Goal: Book appointment/travel/reservation

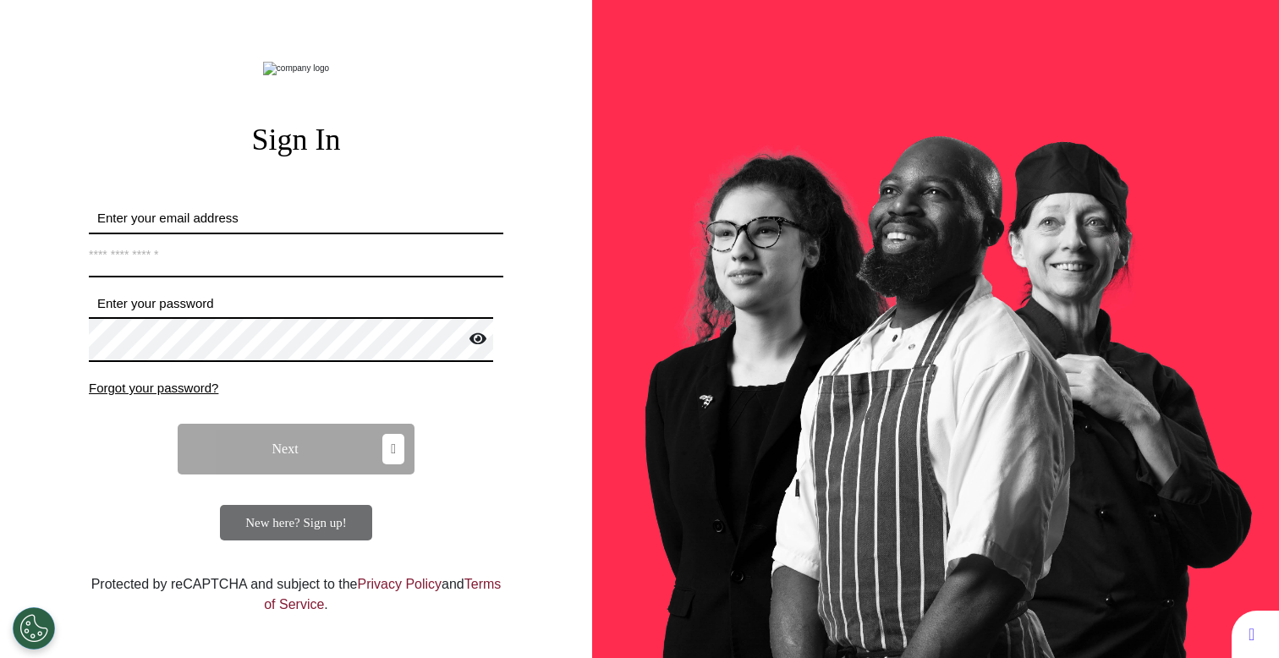
type input "**********"
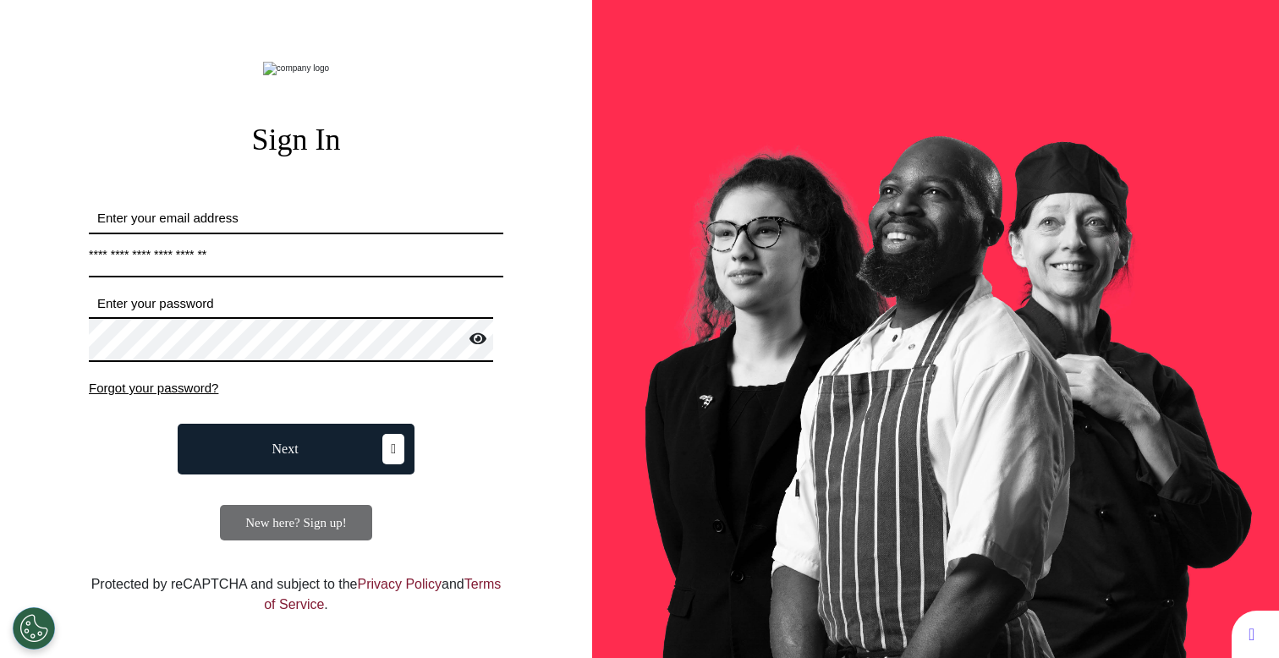
click at [327, 475] on button "Next" at bounding box center [296, 449] width 237 height 51
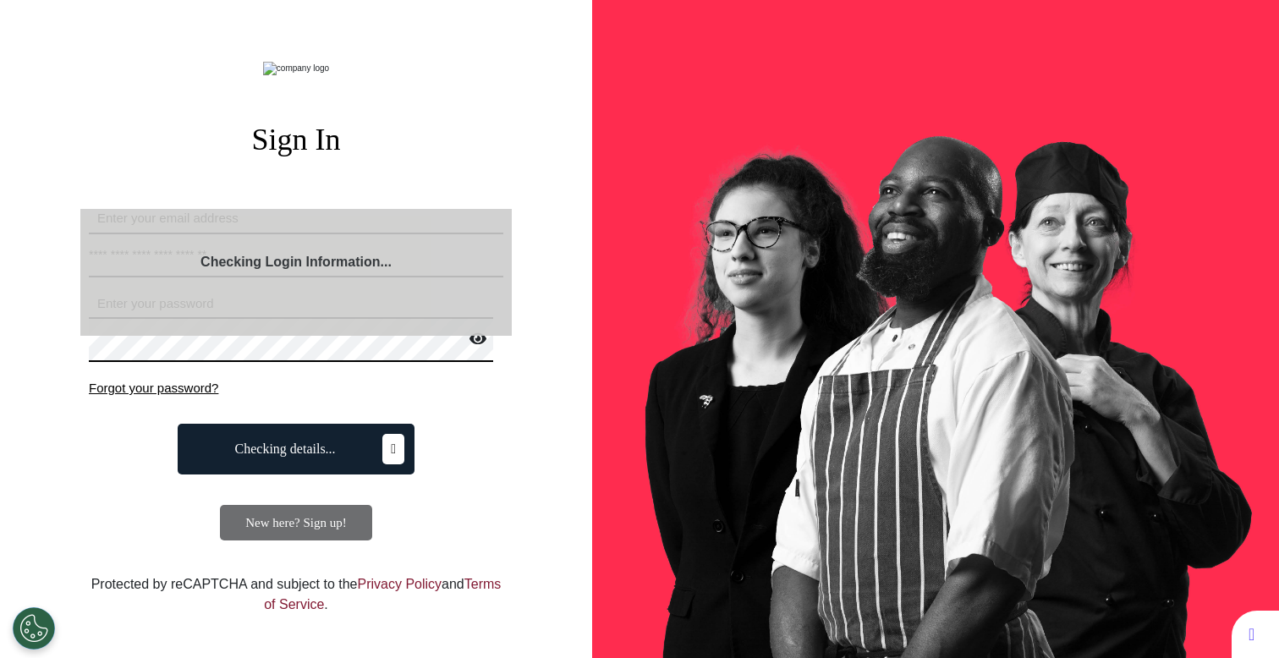
select select "**"
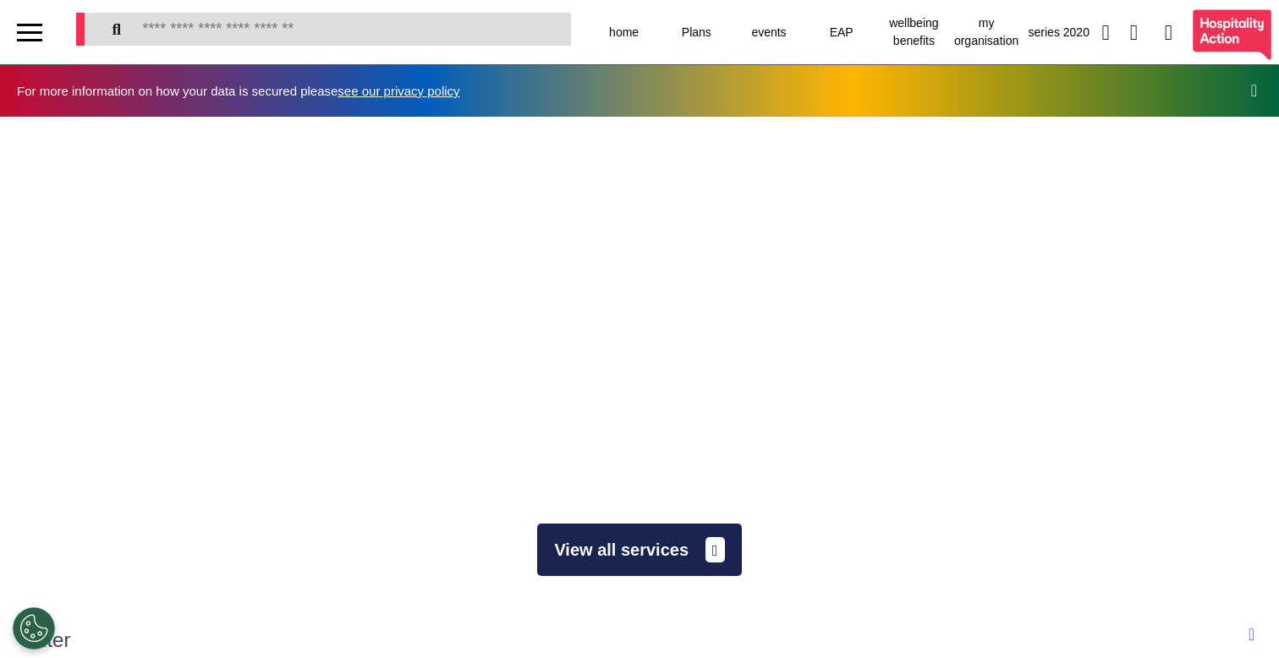
scroll to position [0, 639]
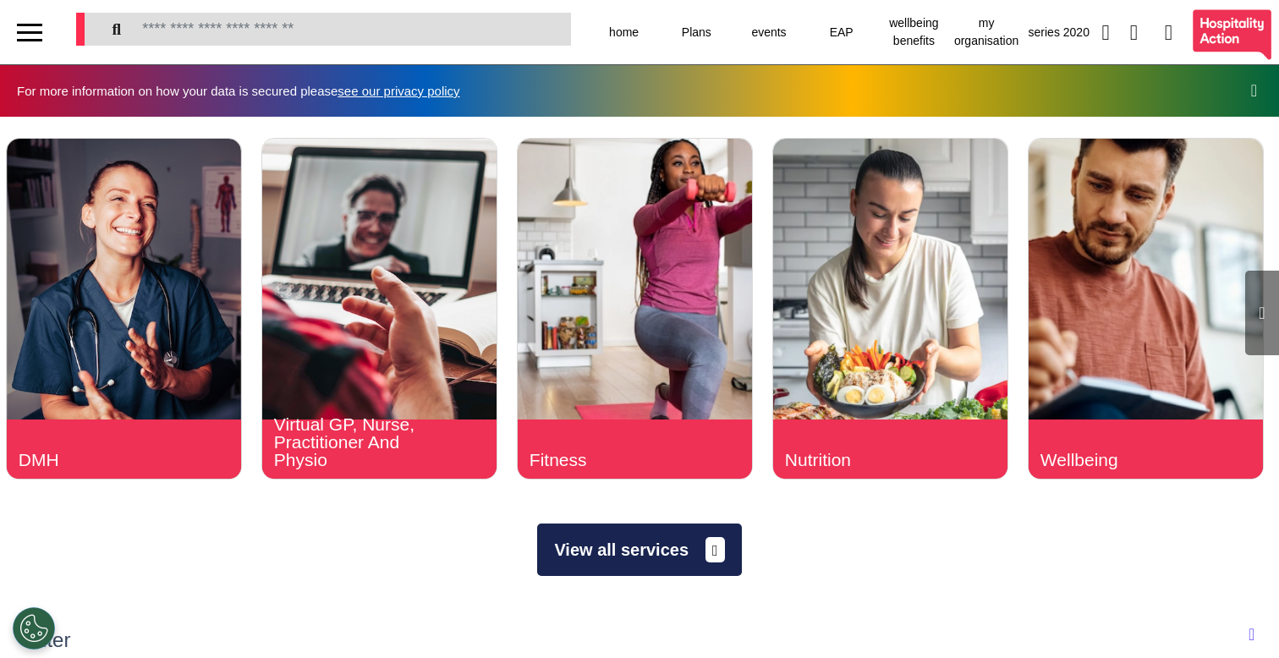
click at [689, 544] on button "View all services" at bounding box center [639, 550] width 204 height 52
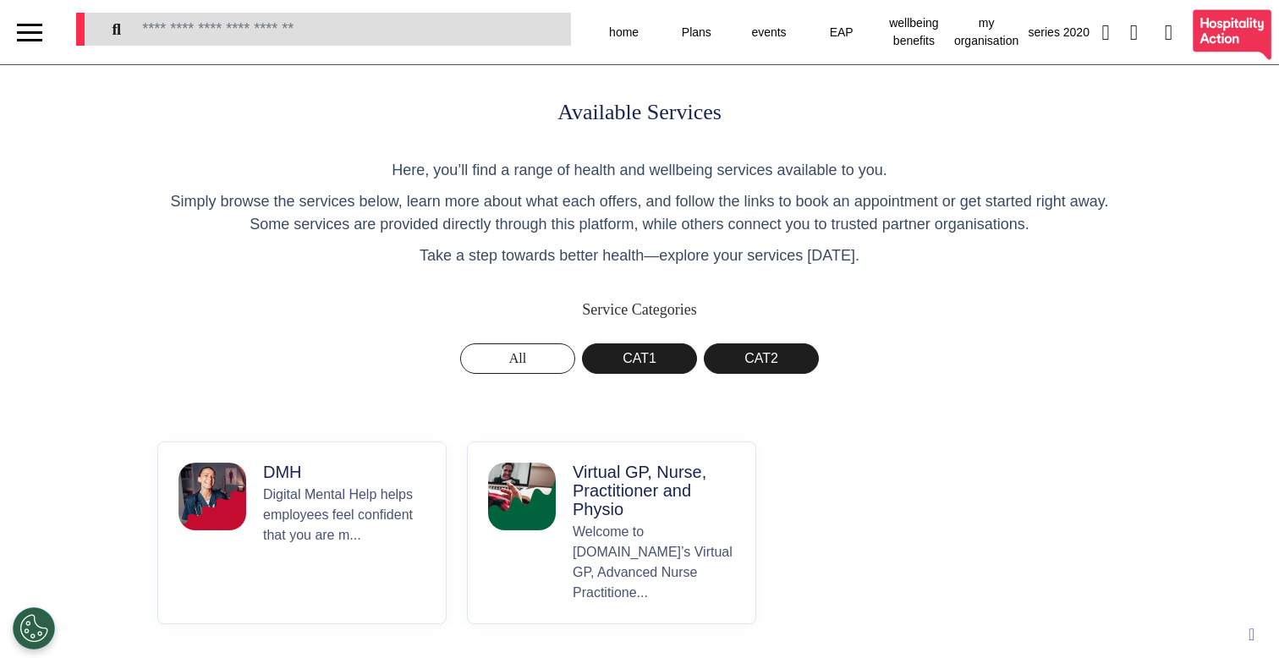
click at [672, 519] on div "Virtual GP, Nurse, Practitioner and Physio Welcome to [DOMAIN_NAME]’s Virtual G…" at bounding box center [654, 533] width 162 height 140
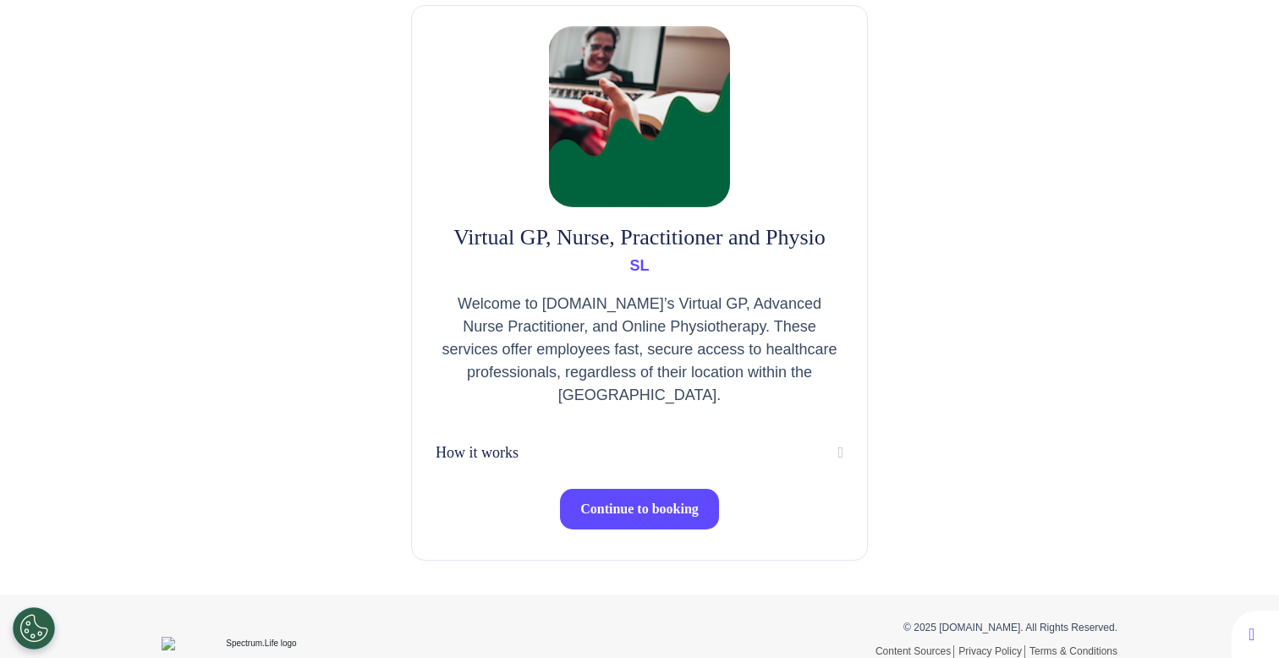
scroll to position [132, 0]
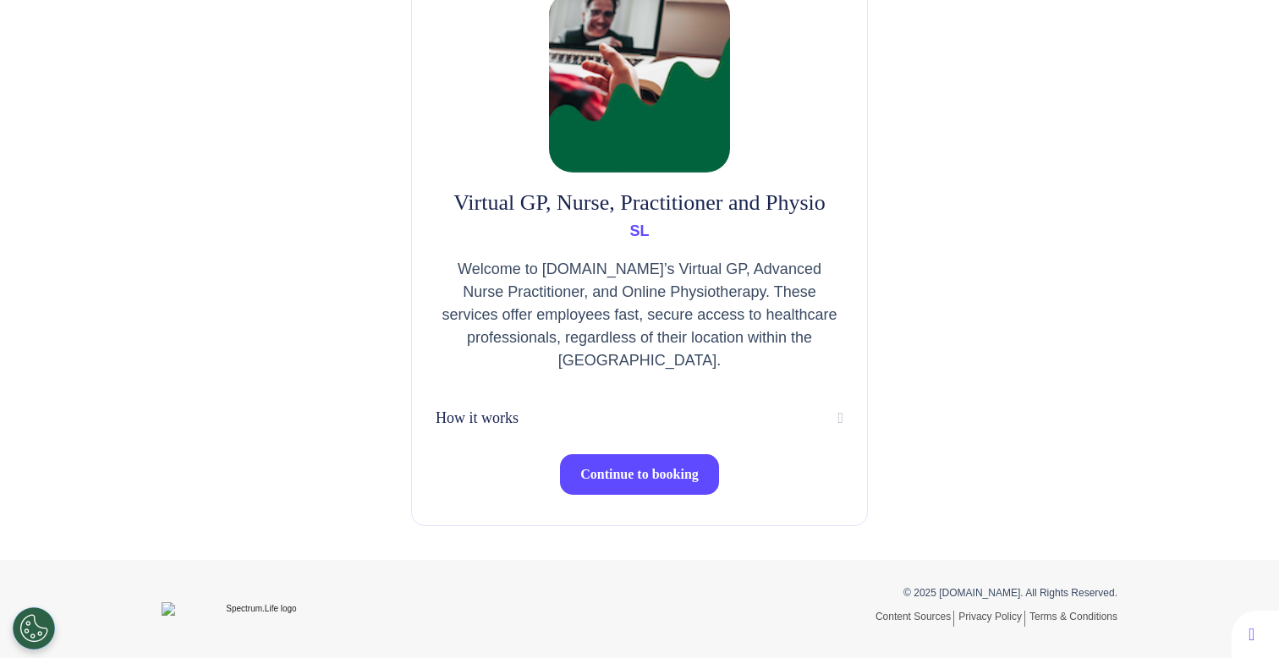
click at [653, 487] on button "Continue to booking" at bounding box center [639, 474] width 159 height 41
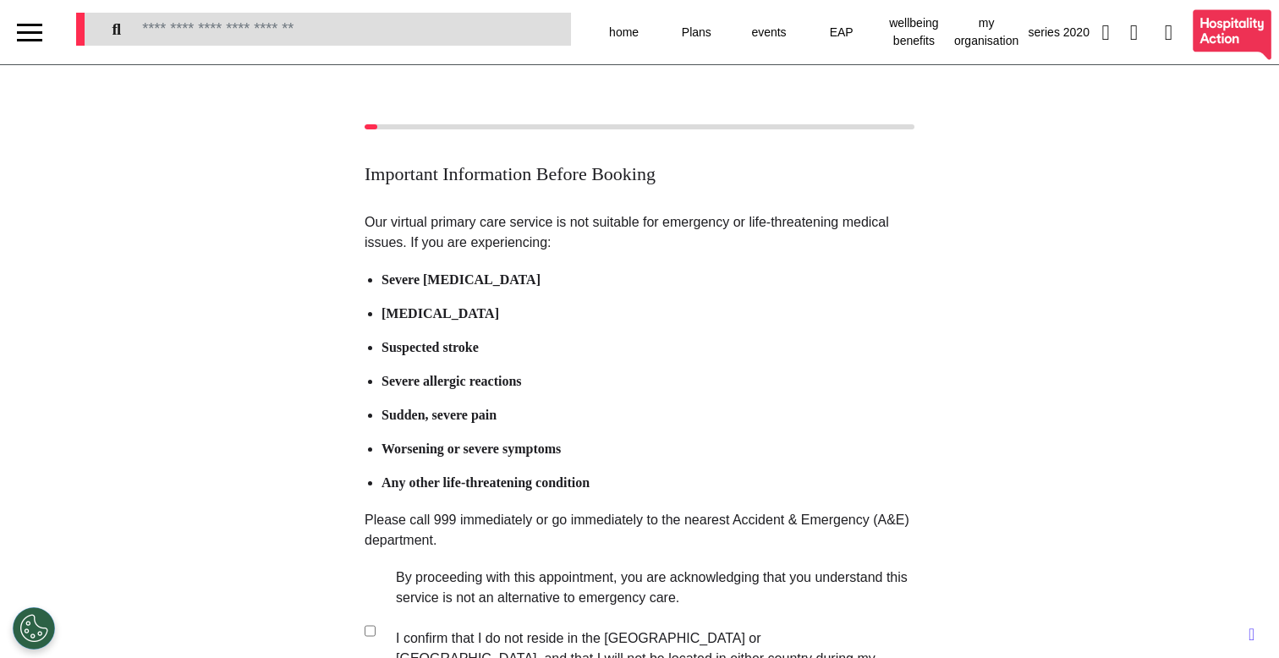
scroll to position [249, 0]
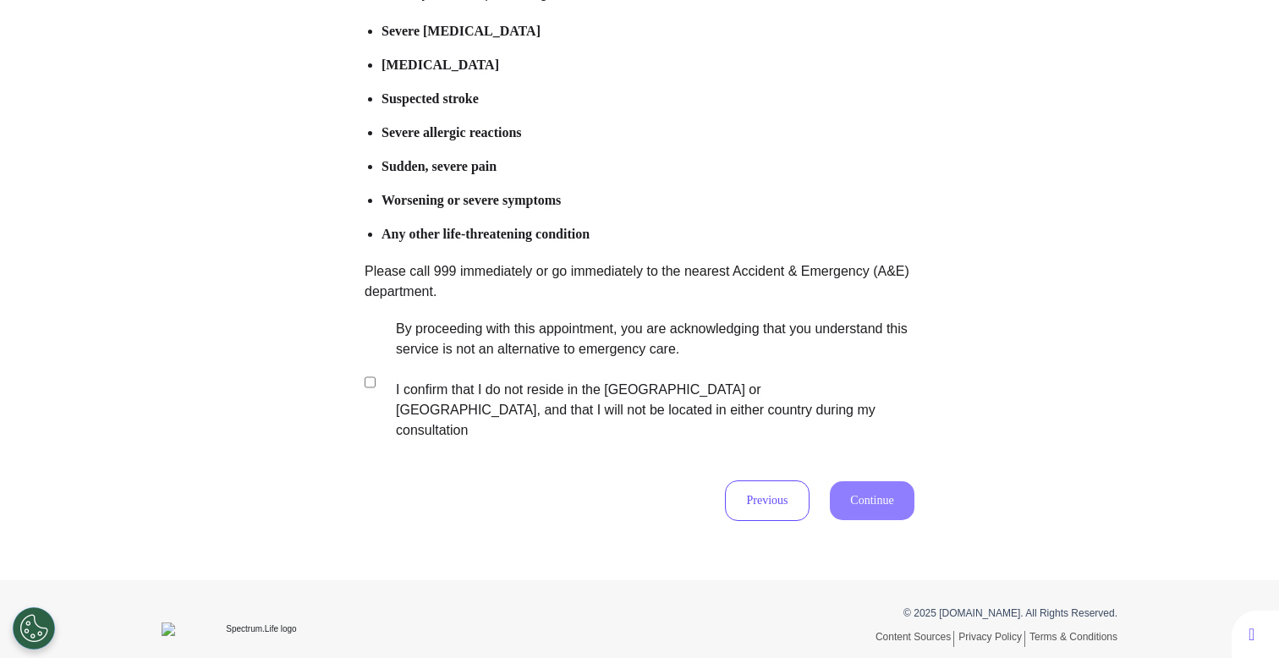
click at [618, 370] on label "By proceeding with this appointment, you are acknowledging that you understand …" at bounding box center [644, 380] width 530 height 122
click at [845, 481] on button "Continue" at bounding box center [872, 500] width 85 height 39
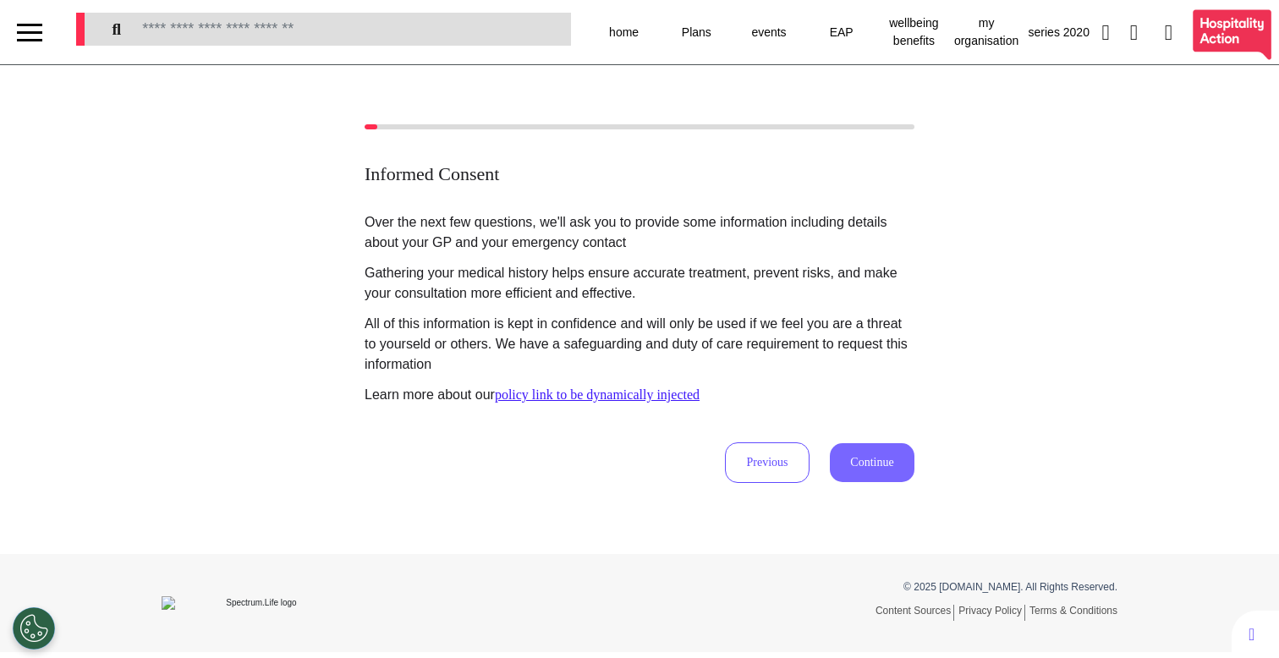
click at [843, 459] on button "Continue" at bounding box center [872, 462] width 85 height 39
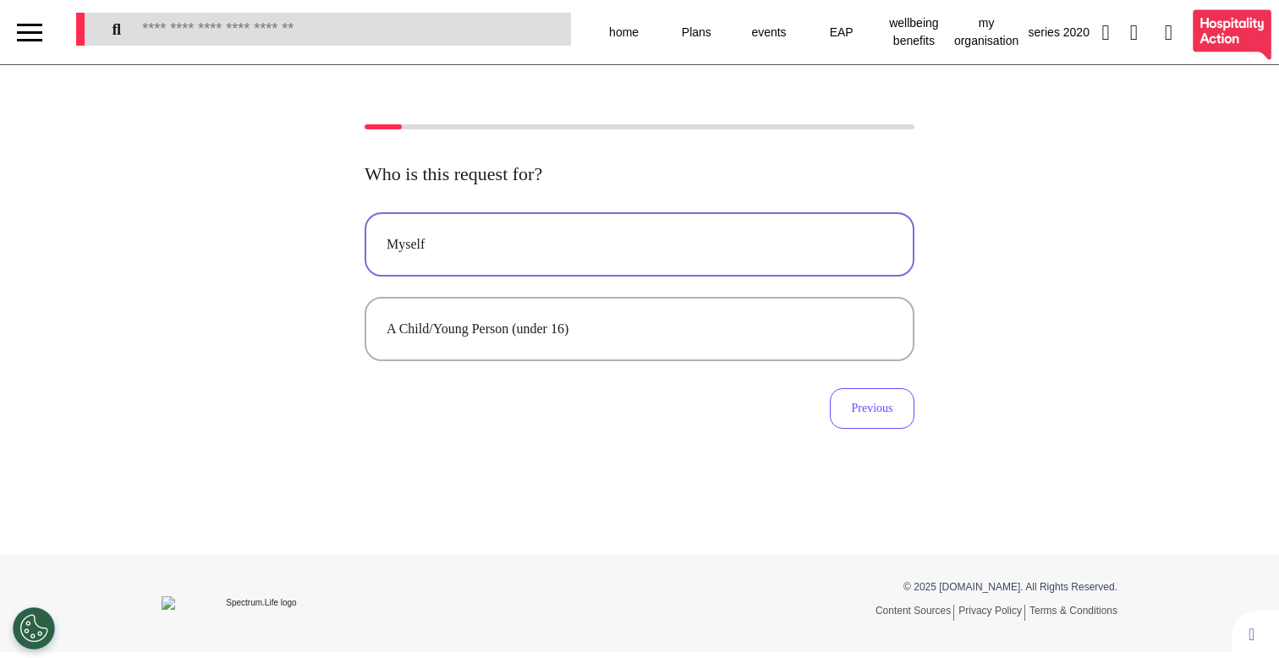
click at [664, 255] on button "Myself" at bounding box center [640, 244] width 550 height 64
select select "******"
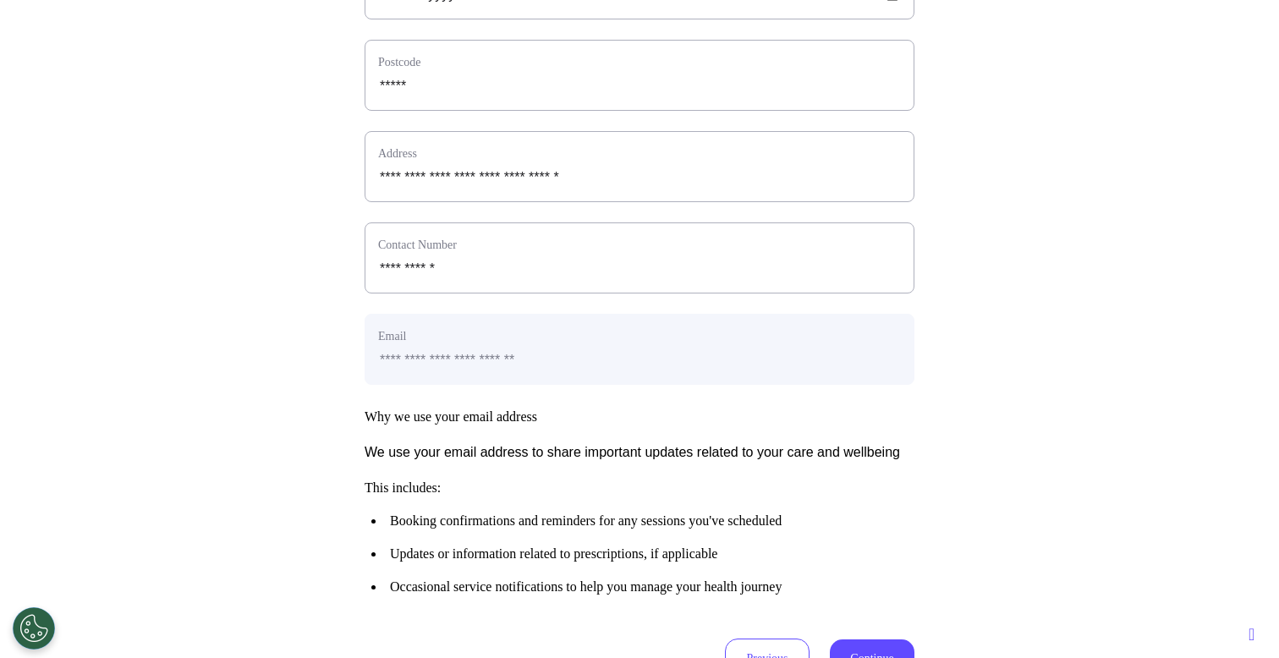
scroll to position [757, 0]
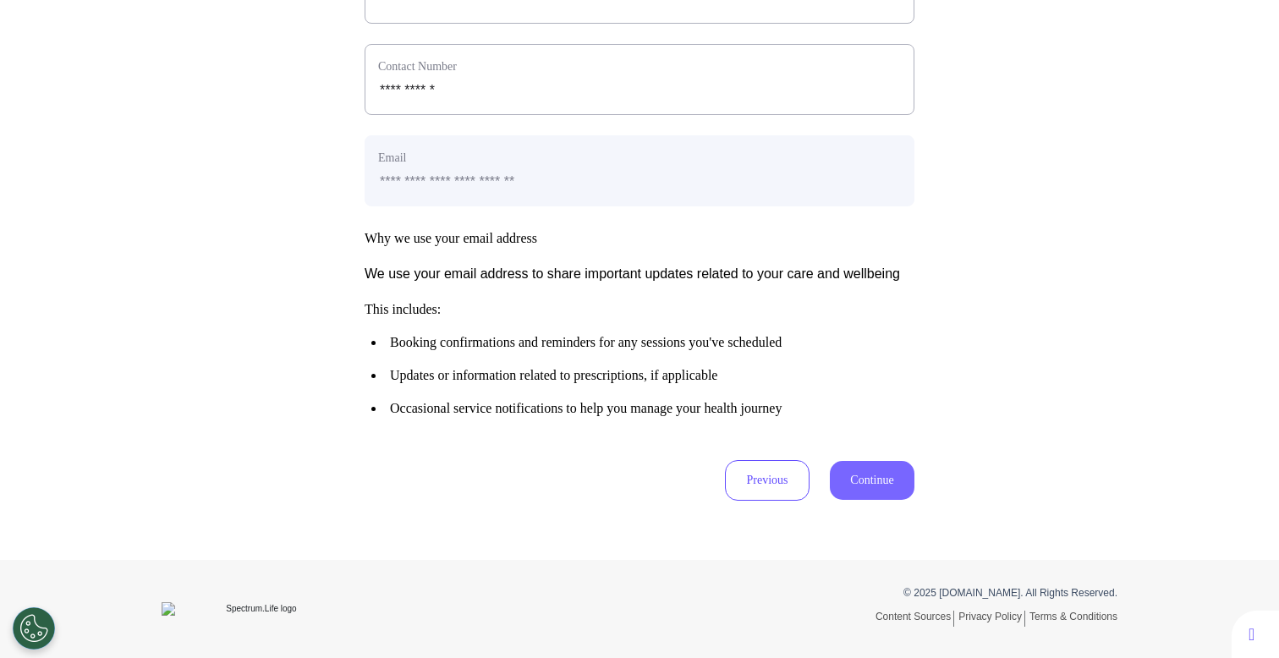
click at [872, 473] on button "Continue" at bounding box center [872, 480] width 85 height 39
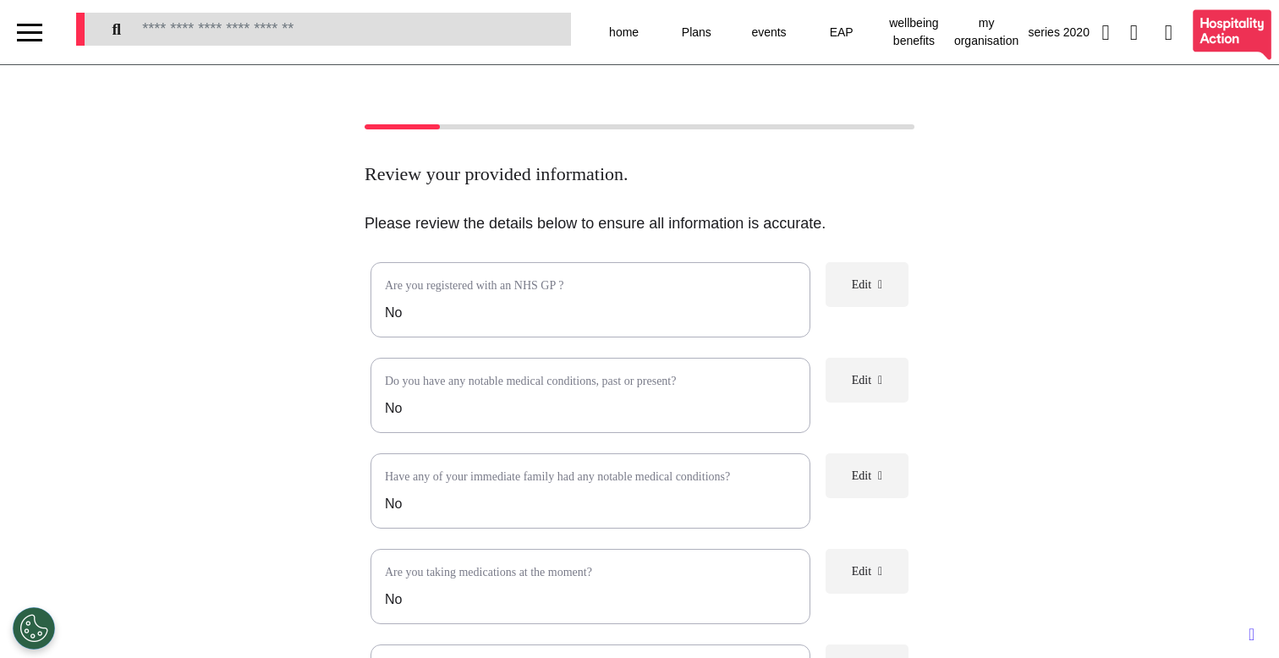
scroll to position [305, 0]
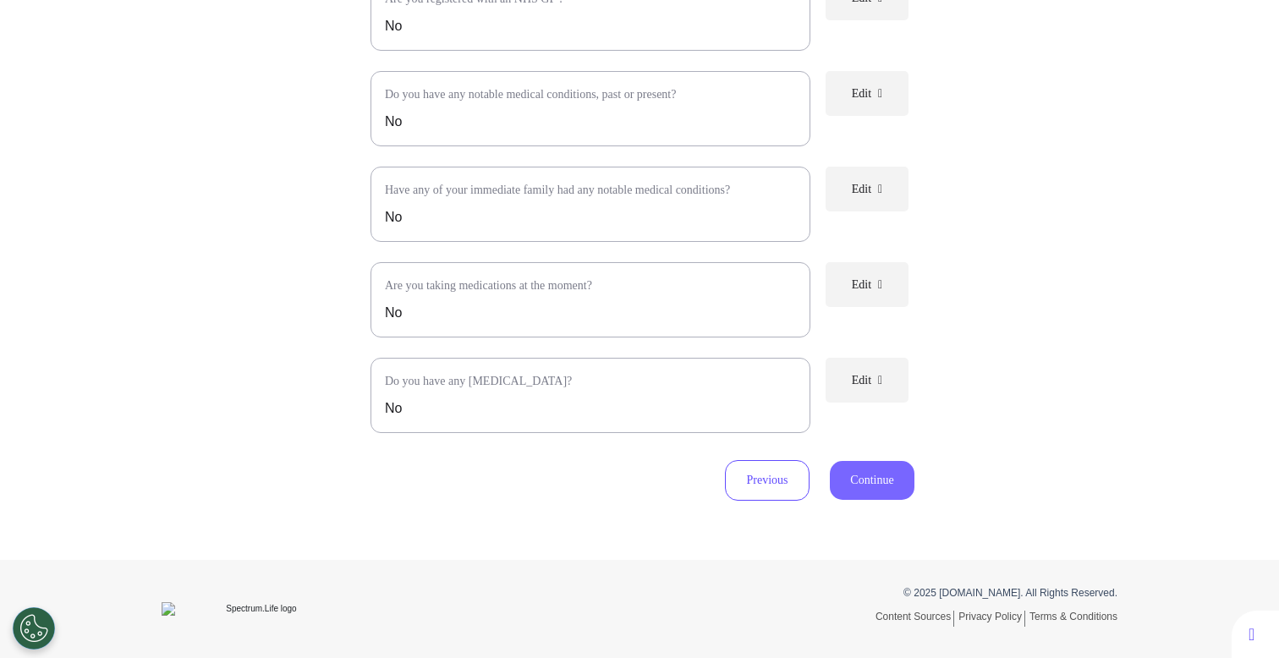
click at [860, 491] on button "Continue" at bounding box center [872, 480] width 85 height 39
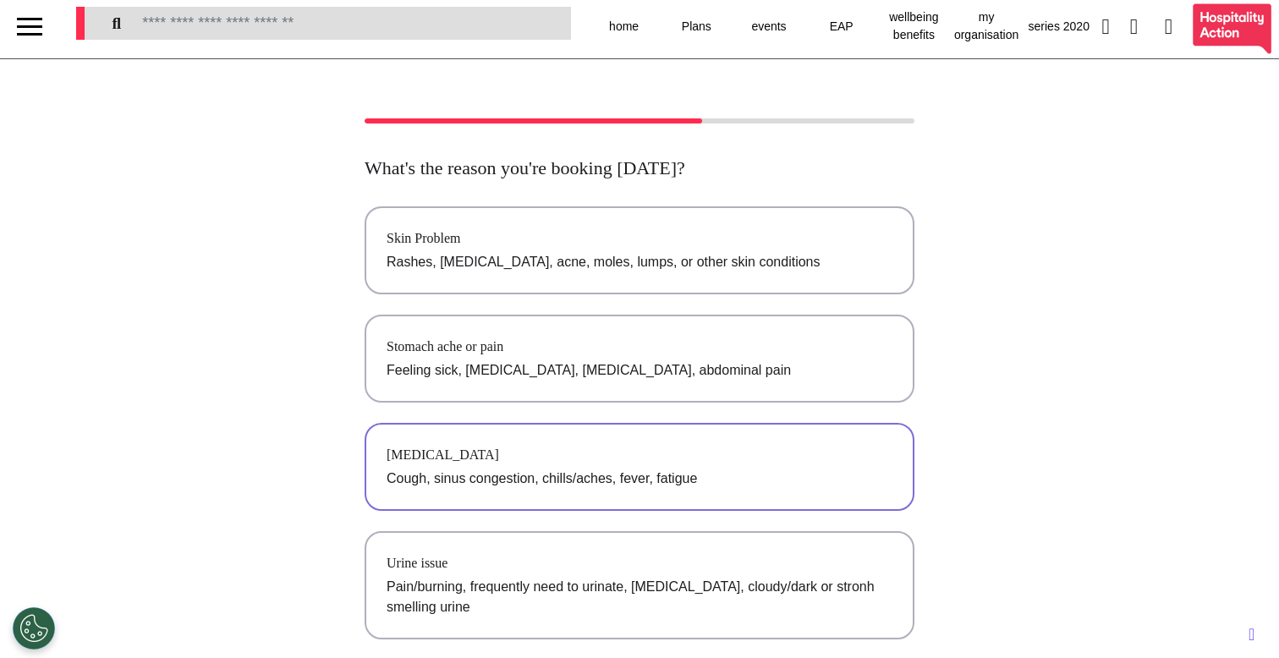
scroll to position [0, 0]
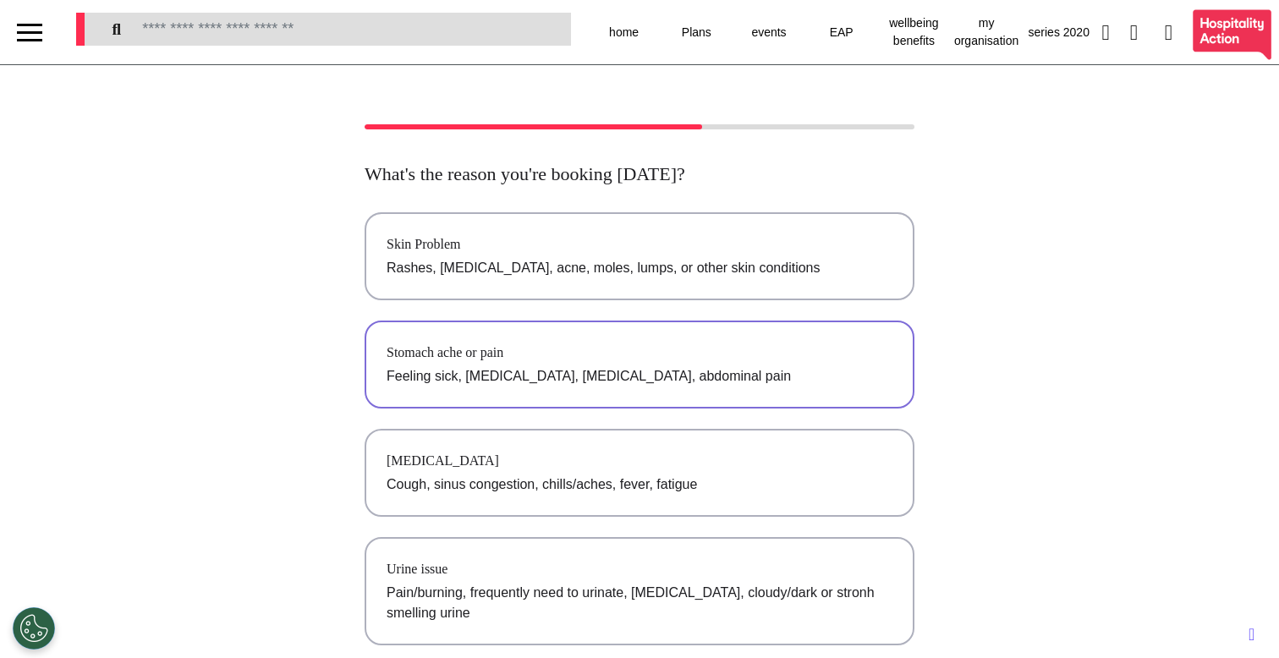
click at [633, 377] on p "Feeling sick, [MEDICAL_DATA], [MEDICAL_DATA], abdominal pain" at bounding box center [640, 376] width 506 height 20
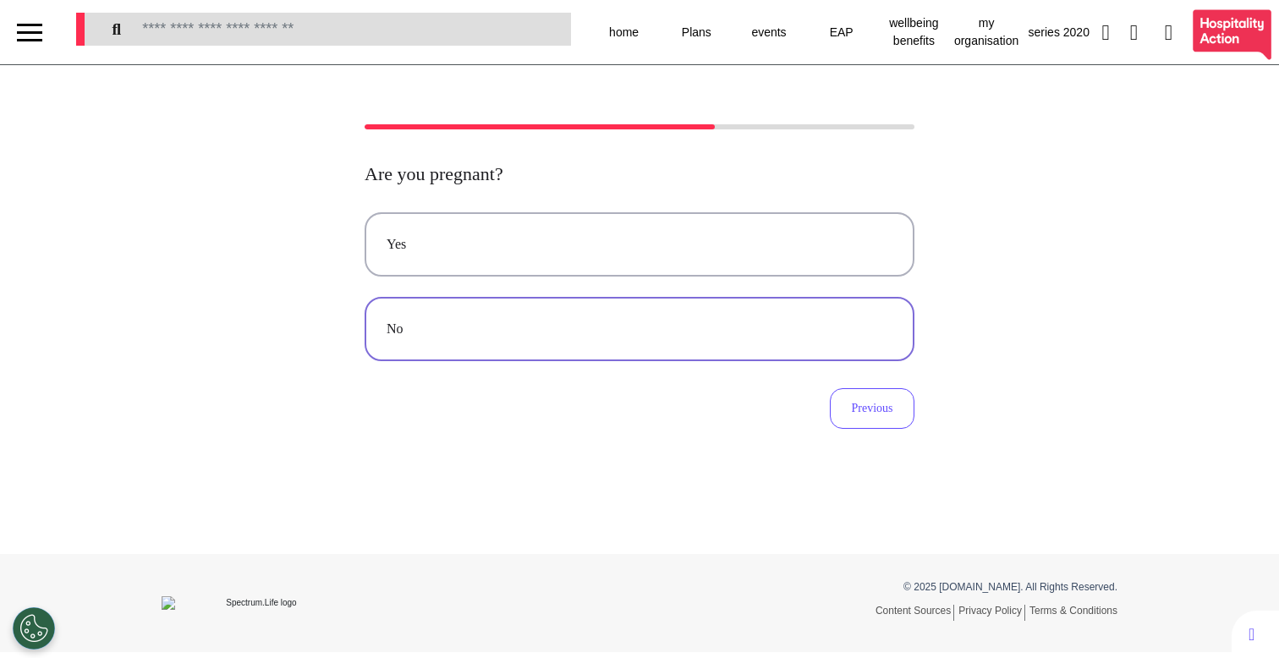
click at [691, 350] on button "No" at bounding box center [640, 329] width 550 height 64
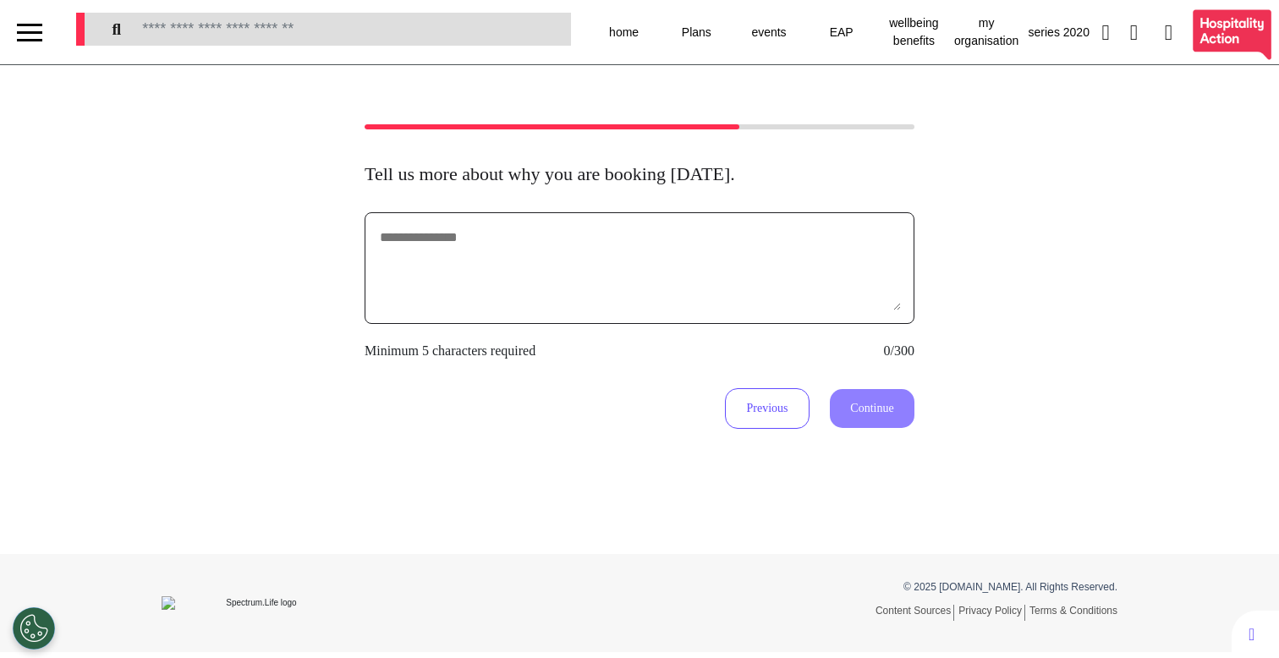
click at [660, 294] on textarea at bounding box center [639, 268] width 523 height 85
type textarea "********"
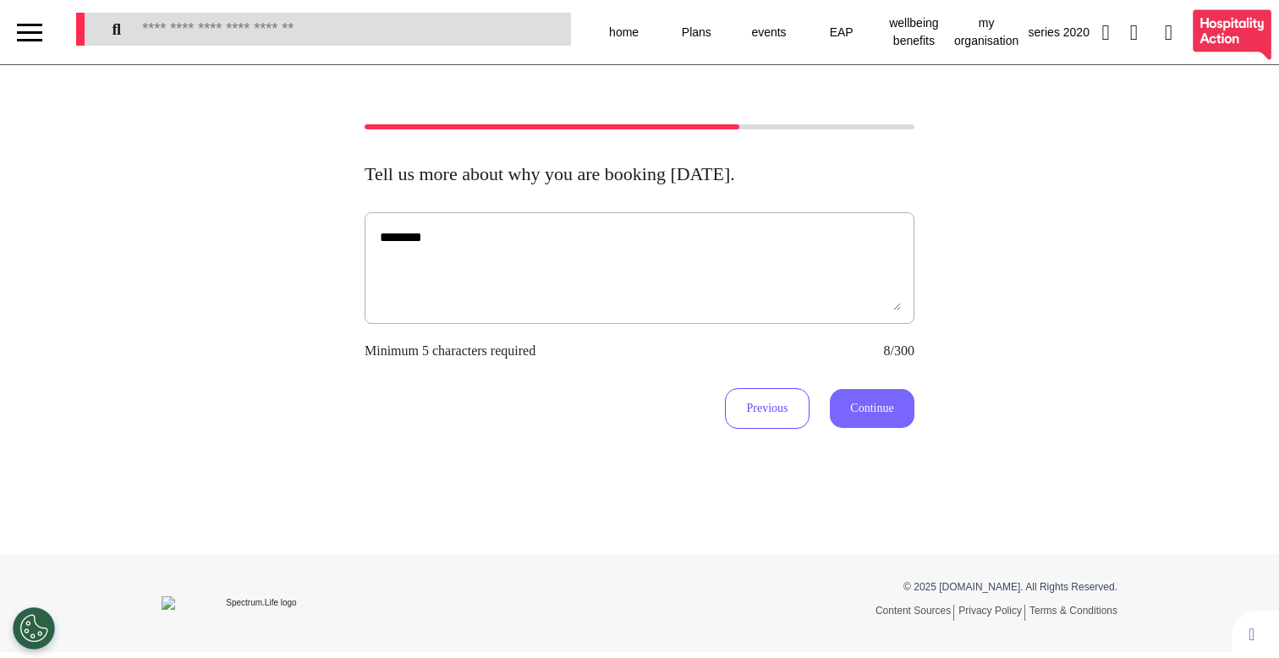
click at [837, 403] on button "Continue" at bounding box center [872, 408] width 85 height 39
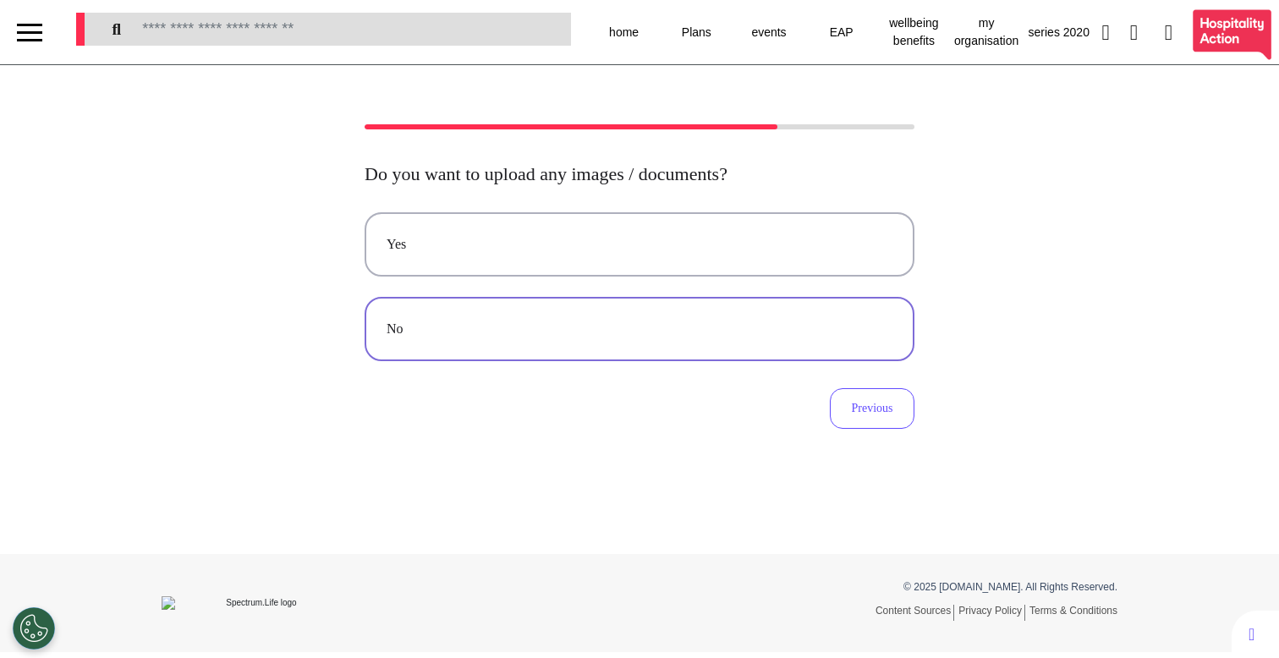
click at [582, 334] on div "No" at bounding box center [640, 329] width 506 height 20
click at [573, 349] on button "Audio" at bounding box center [640, 329] width 550 height 64
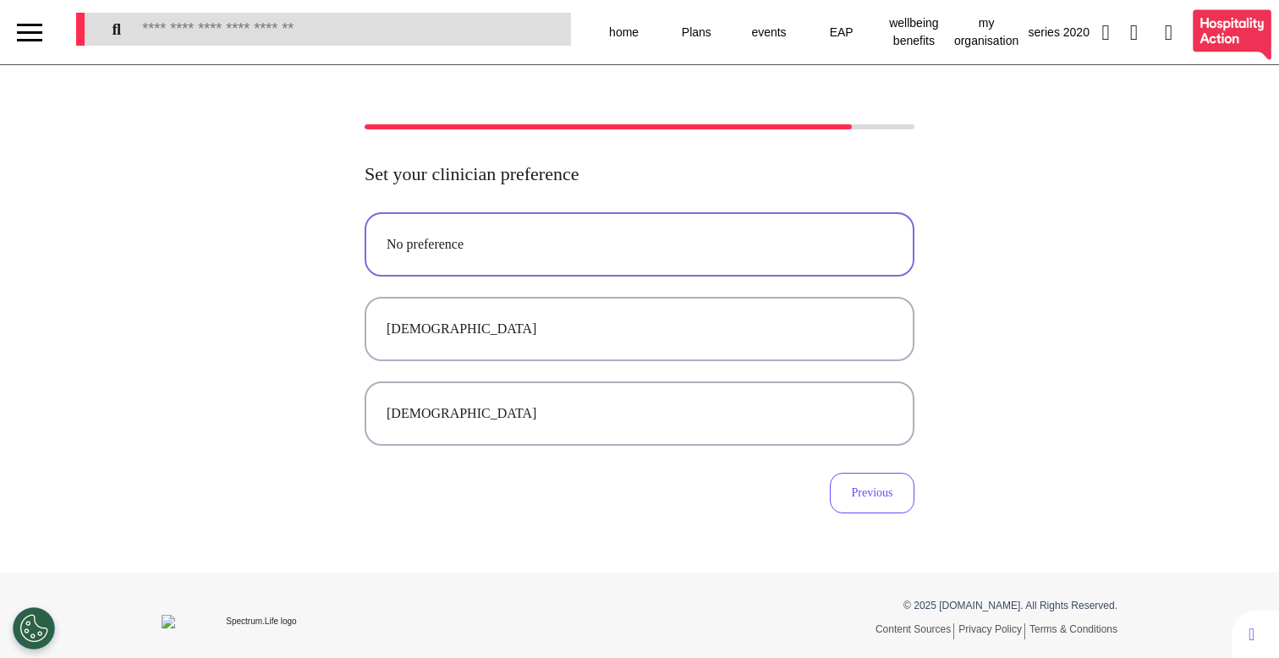
click at [574, 262] on button "No preference" at bounding box center [640, 244] width 550 height 64
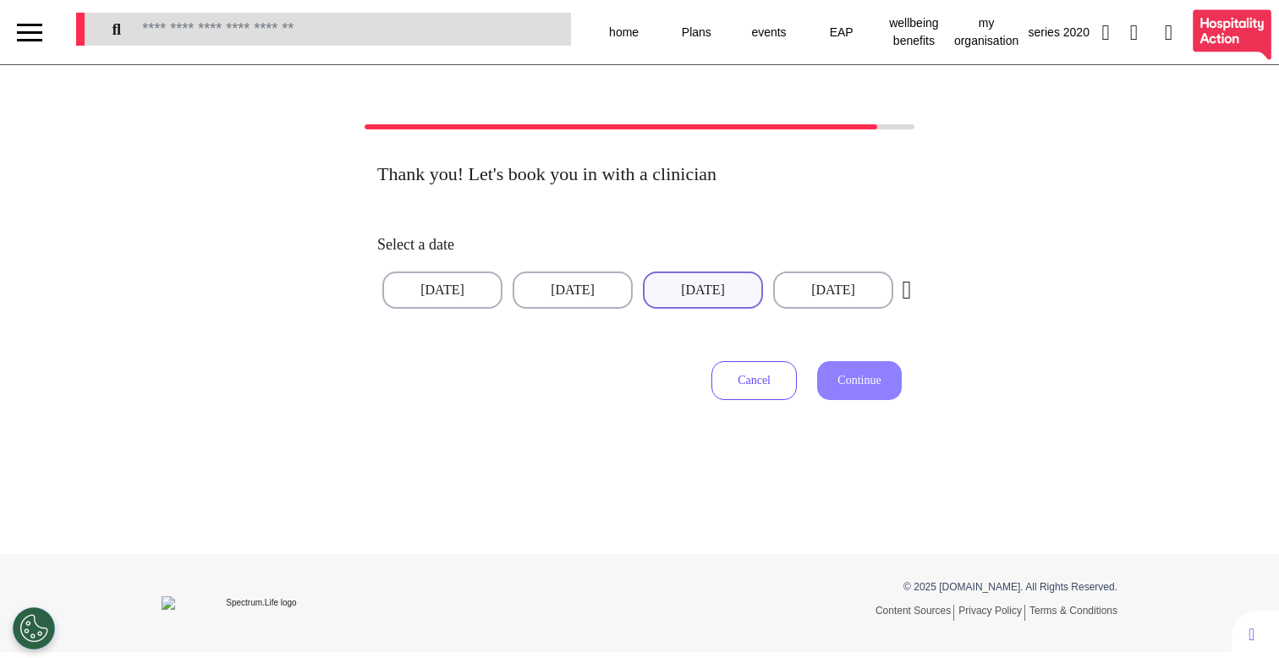
click at [694, 306] on button "[DATE]" at bounding box center [703, 290] width 120 height 37
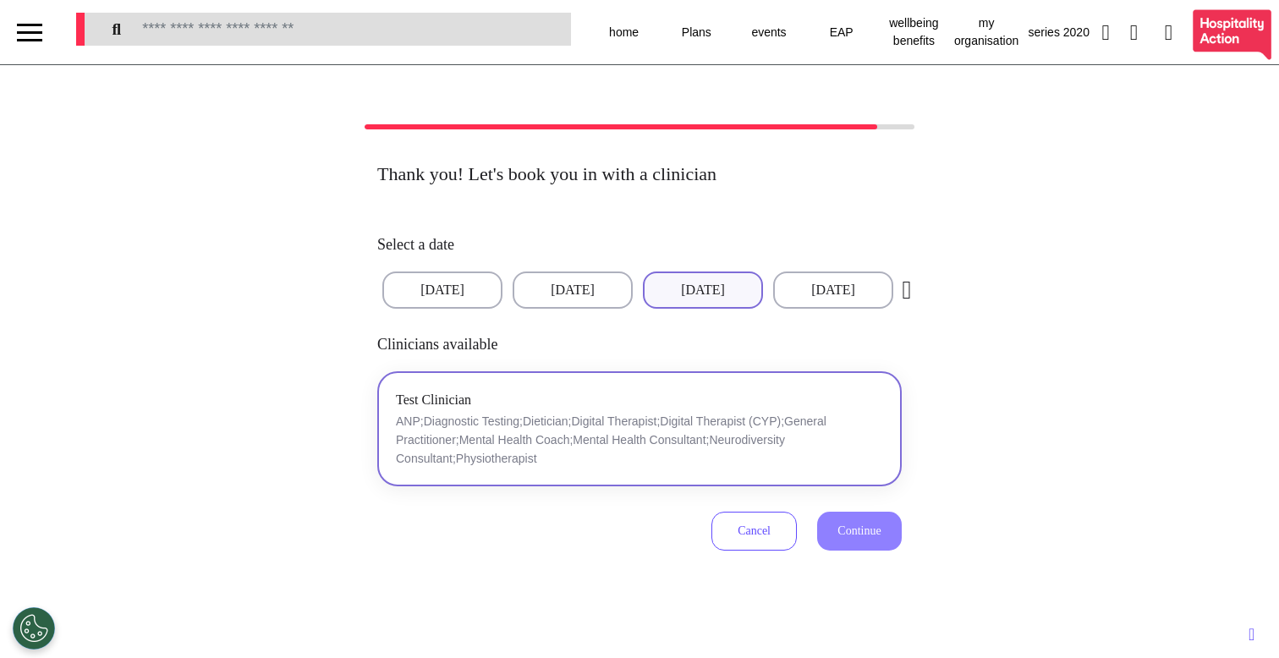
click at [826, 425] on p "ANP;Diagnostic Testing;Dietician;Digital Therapist;Digital Therapist (CYP);Gene…" at bounding box center [639, 440] width 487 height 56
click at [854, 543] on button "Continue" at bounding box center [859, 531] width 85 height 39
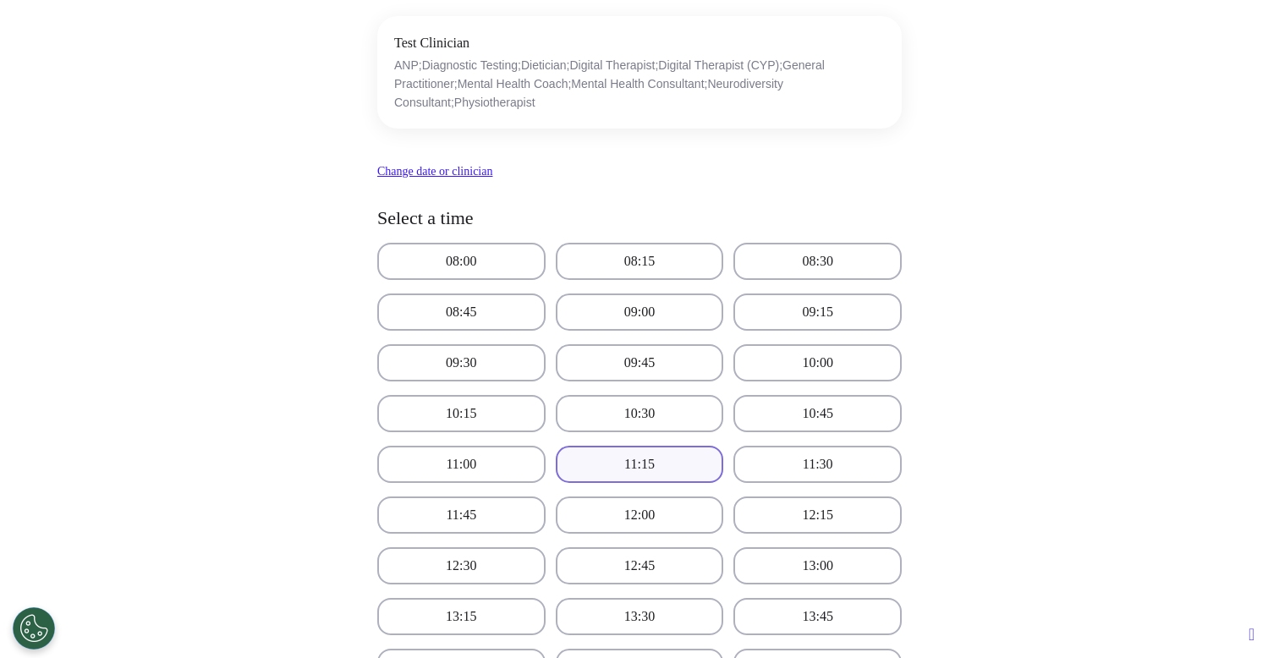
click at [626, 471] on button "11:15" at bounding box center [640, 464] width 168 height 37
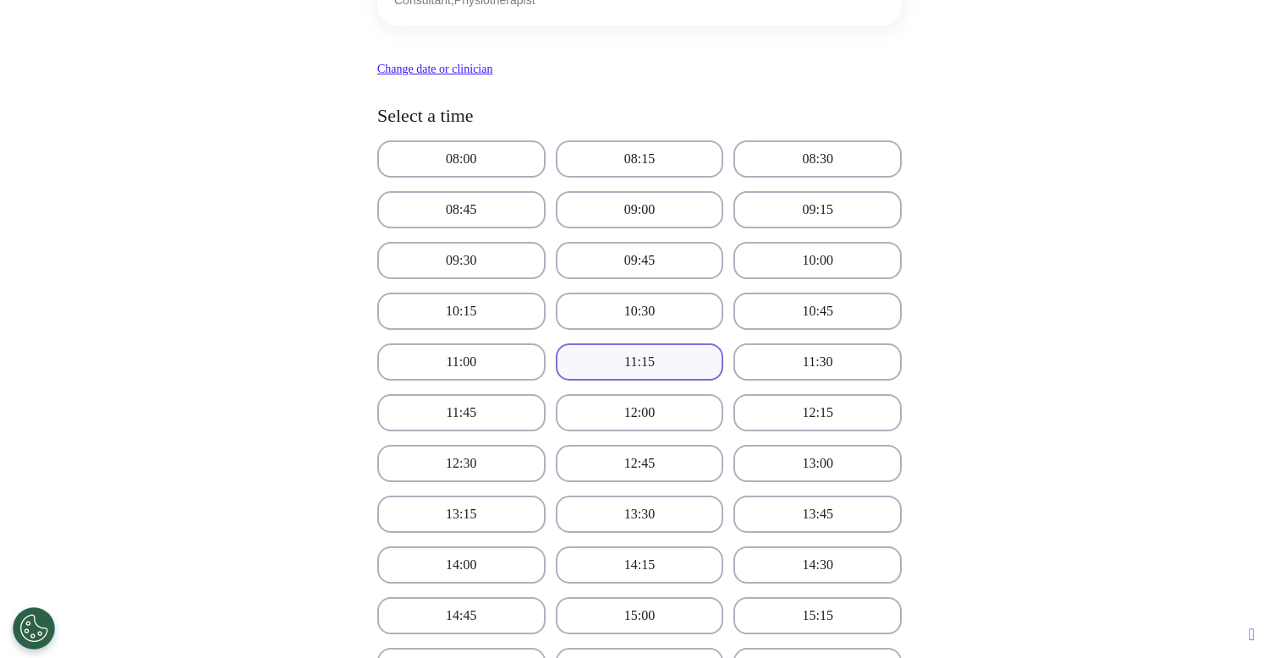
scroll to position [914, 0]
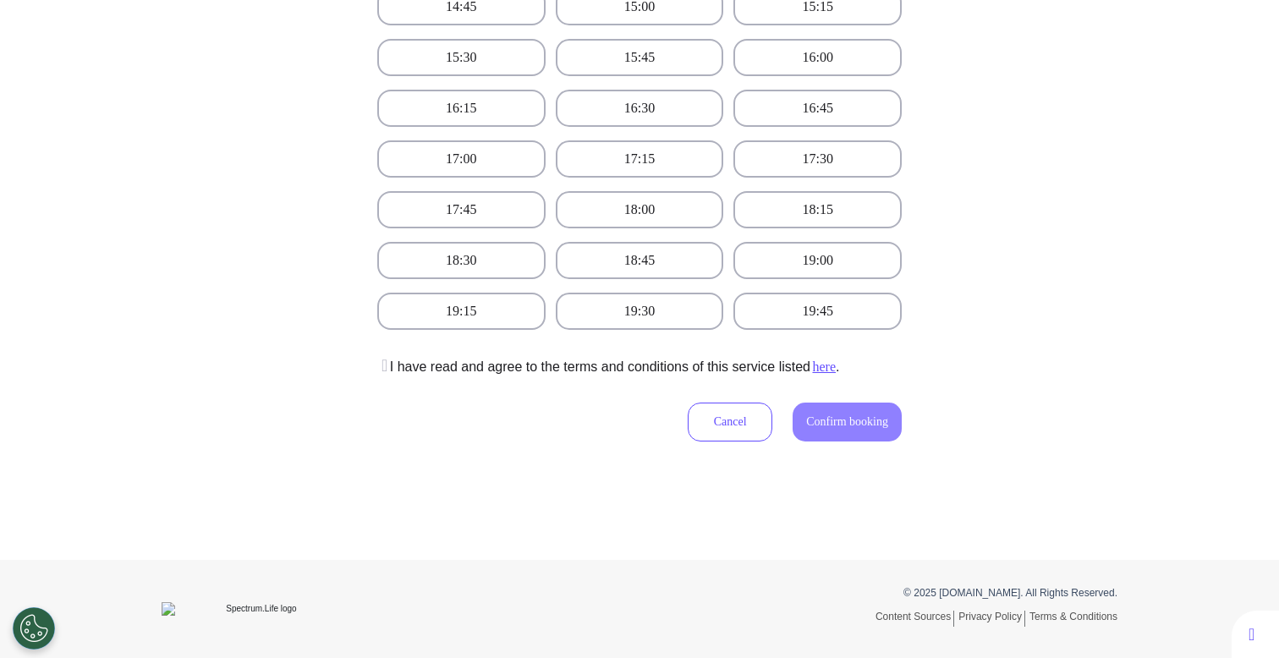
click at [594, 365] on p "I have read and agree to the terms and conditions of this service listed here ." at bounding box center [608, 367] width 462 height 20
click at [379, 363] on icon at bounding box center [382, 365] width 10 height 17
click at [819, 416] on span "Confirm booking" at bounding box center [847, 421] width 82 height 13
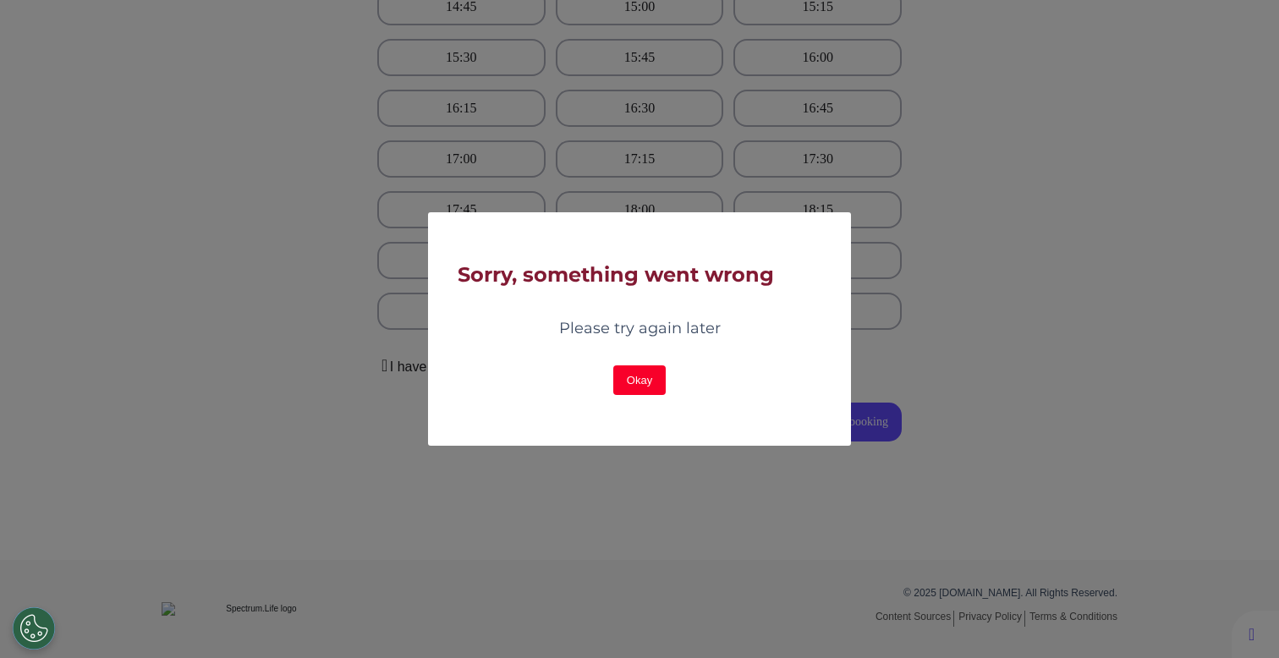
click at [664, 370] on button "Okay" at bounding box center [639, 380] width 52 height 30
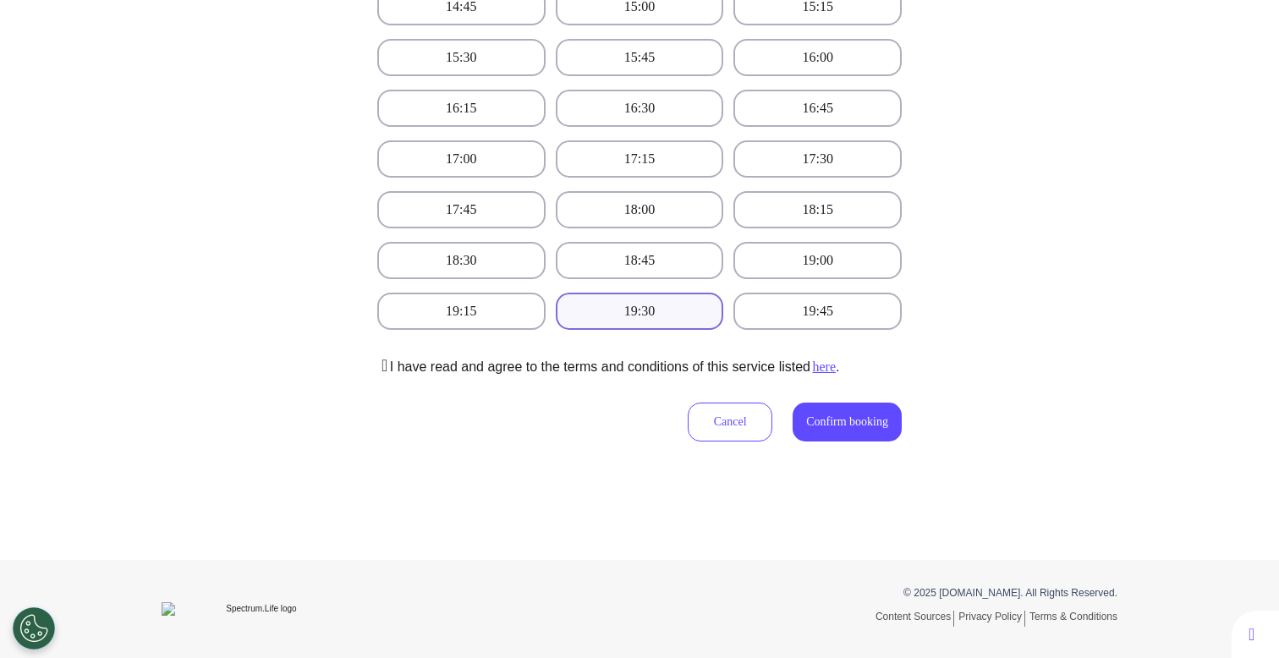
click at [623, 319] on button "19:30" at bounding box center [640, 311] width 168 height 37
click at [827, 433] on button "Confirm booking" at bounding box center [847, 422] width 109 height 39
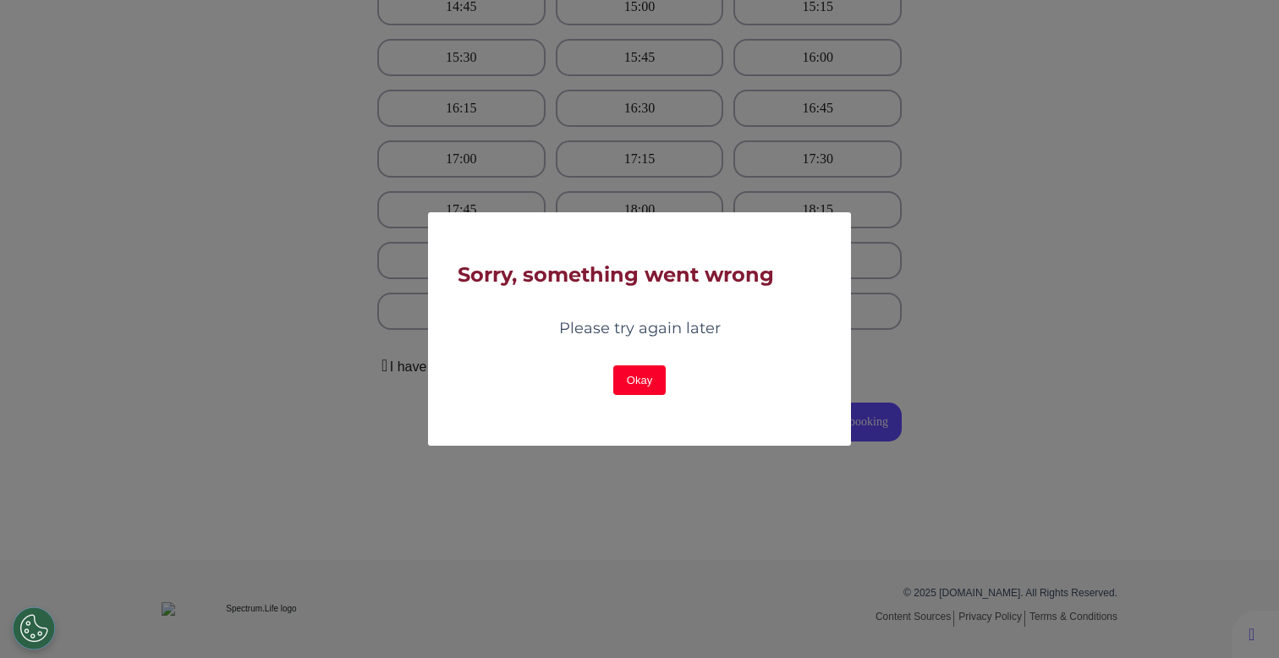
click at [650, 387] on button "Okay" at bounding box center [639, 380] width 52 height 30
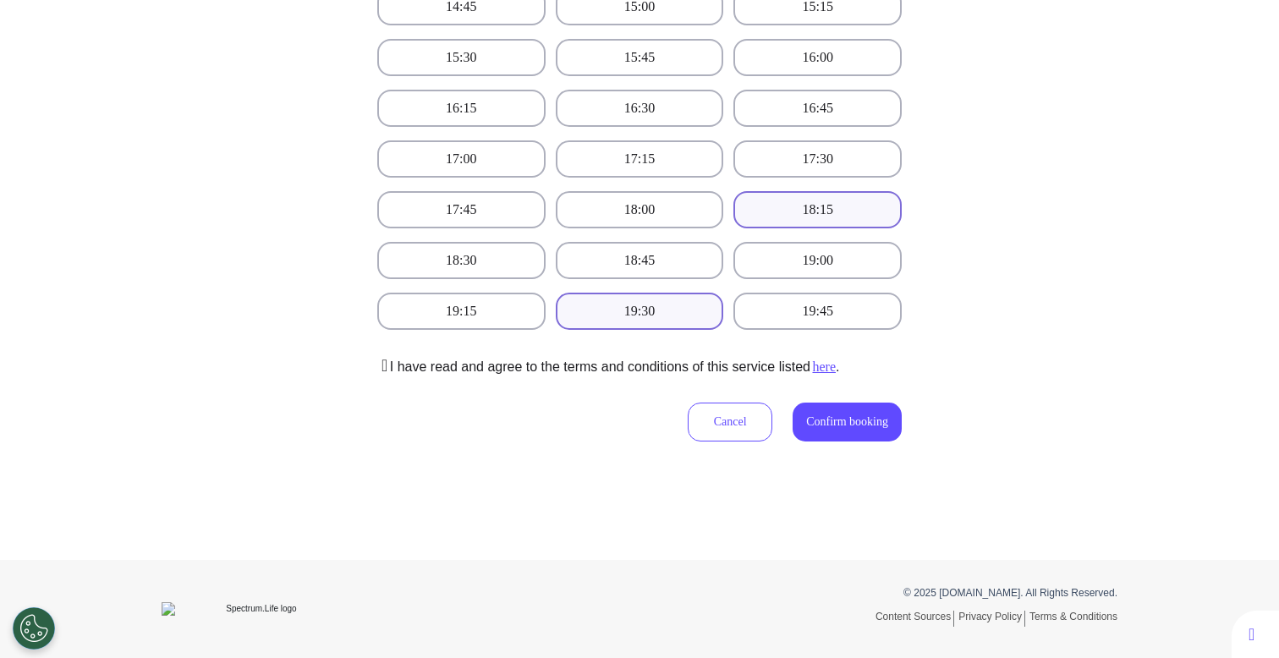
click at [788, 204] on button "18:15" at bounding box center [817, 209] width 168 height 37
click at [387, 371] on icon at bounding box center [382, 365] width 10 height 17
click at [830, 430] on button "Confirm booking" at bounding box center [847, 422] width 109 height 39
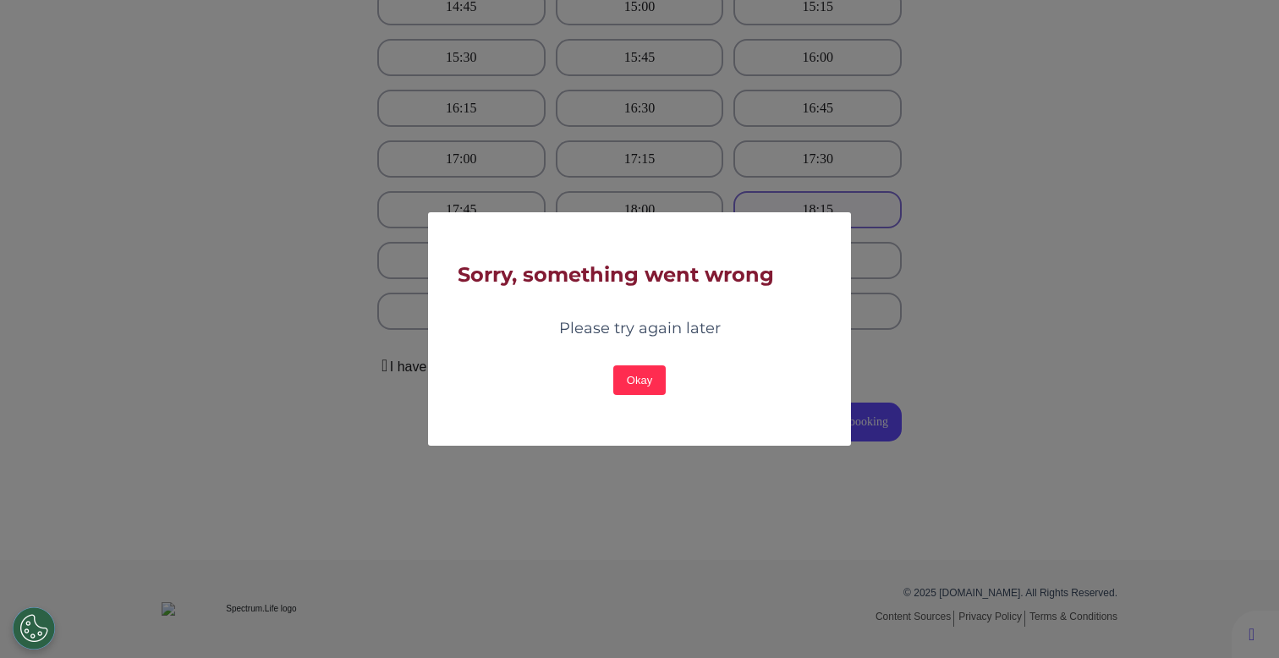
click at [670, 375] on div "Okay" at bounding box center [640, 367] width 364 height 55
click at [649, 379] on button "Okay" at bounding box center [639, 380] width 52 height 30
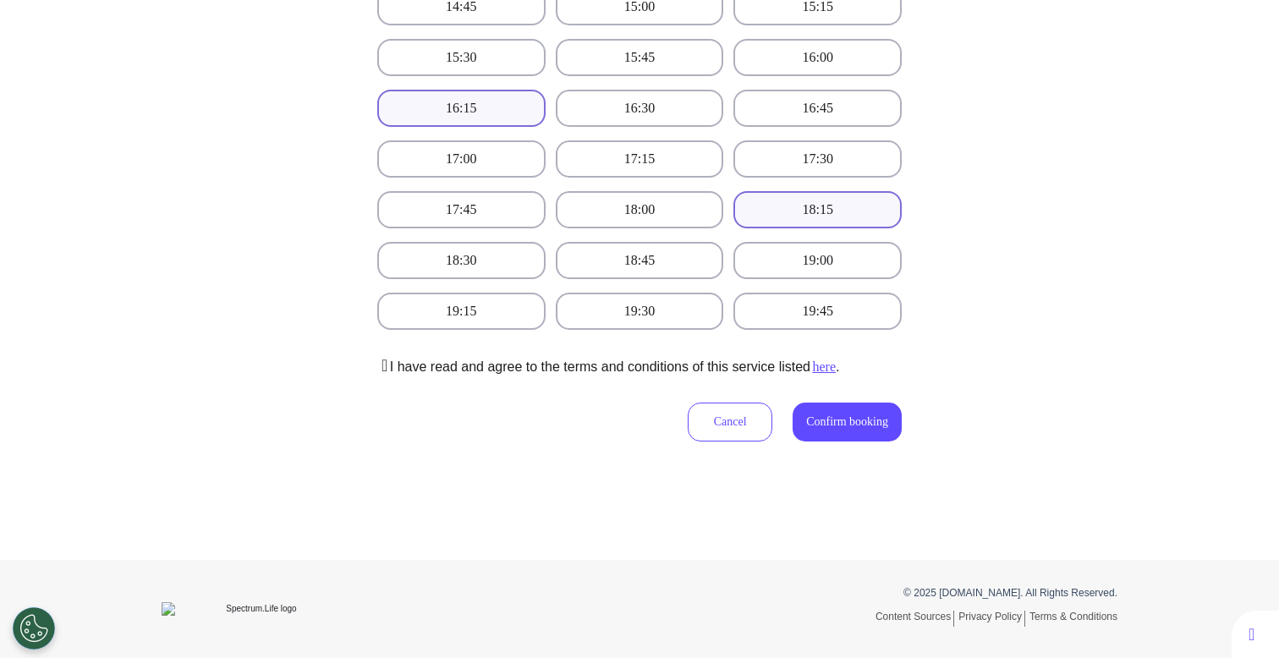
click at [469, 115] on button "16:15" at bounding box center [461, 108] width 168 height 37
click at [848, 424] on span "Confirm booking" at bounding box center [847, 421] width 82 height 13
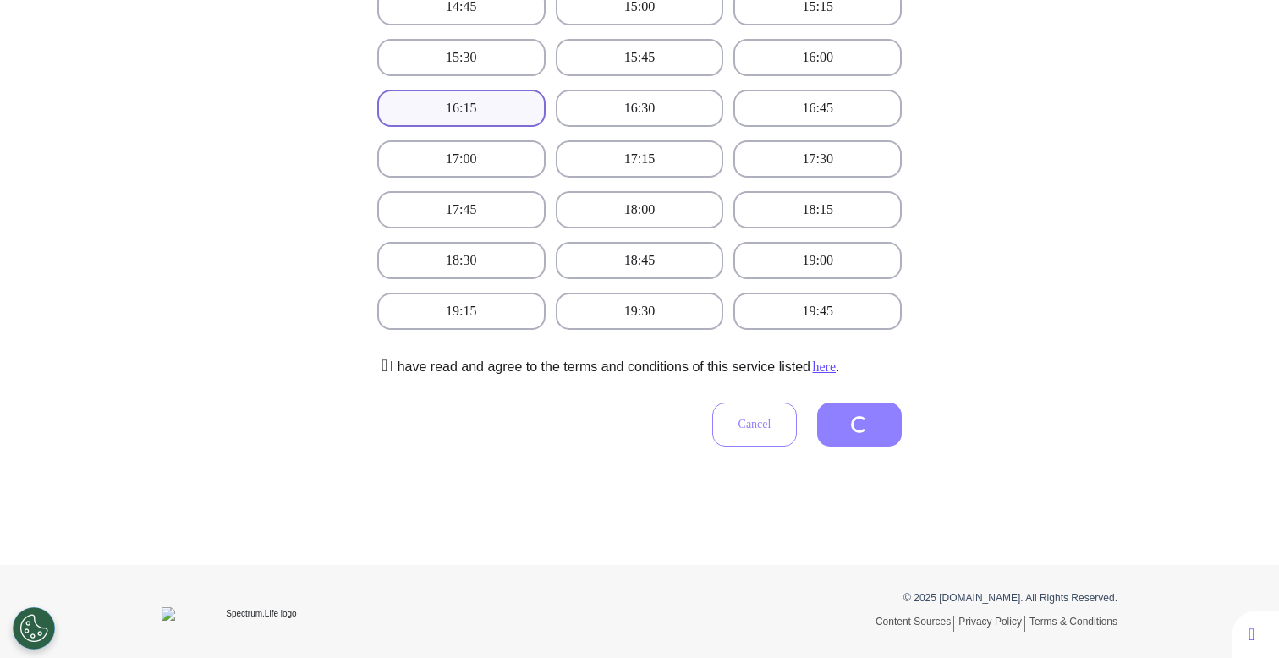
scroll to position [299, 0]
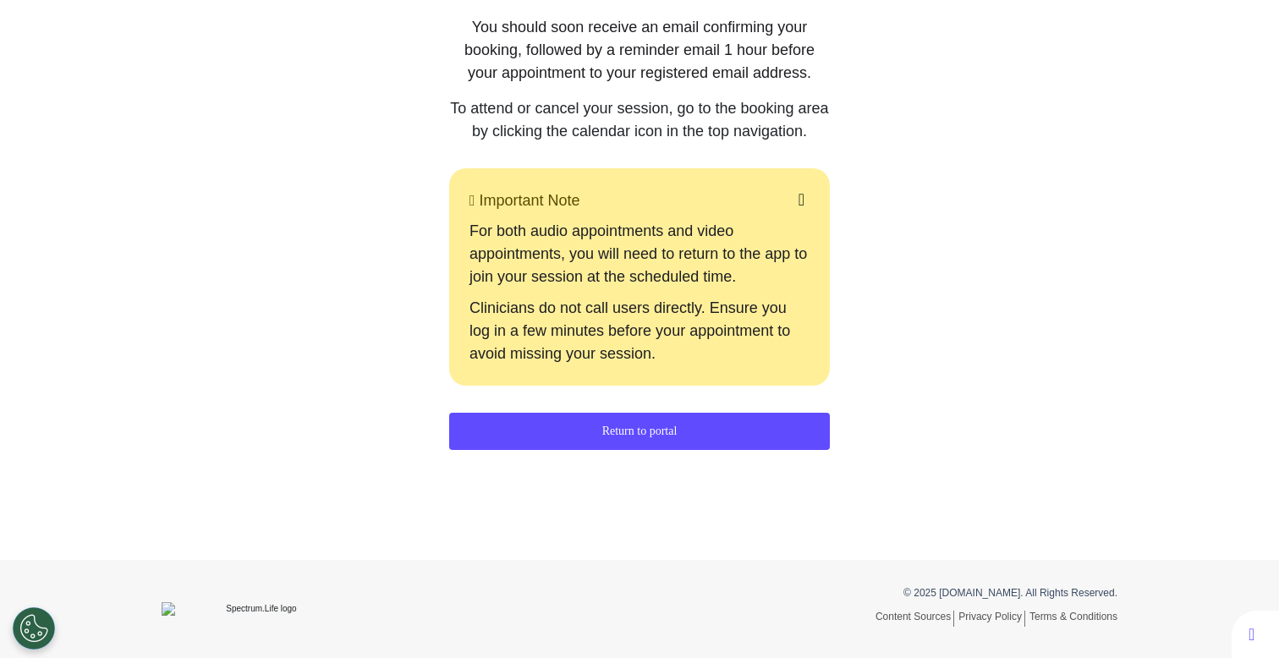
click at [552, 418] on button "Return to portal" at bounding box center [639, 431] width 381 height 37
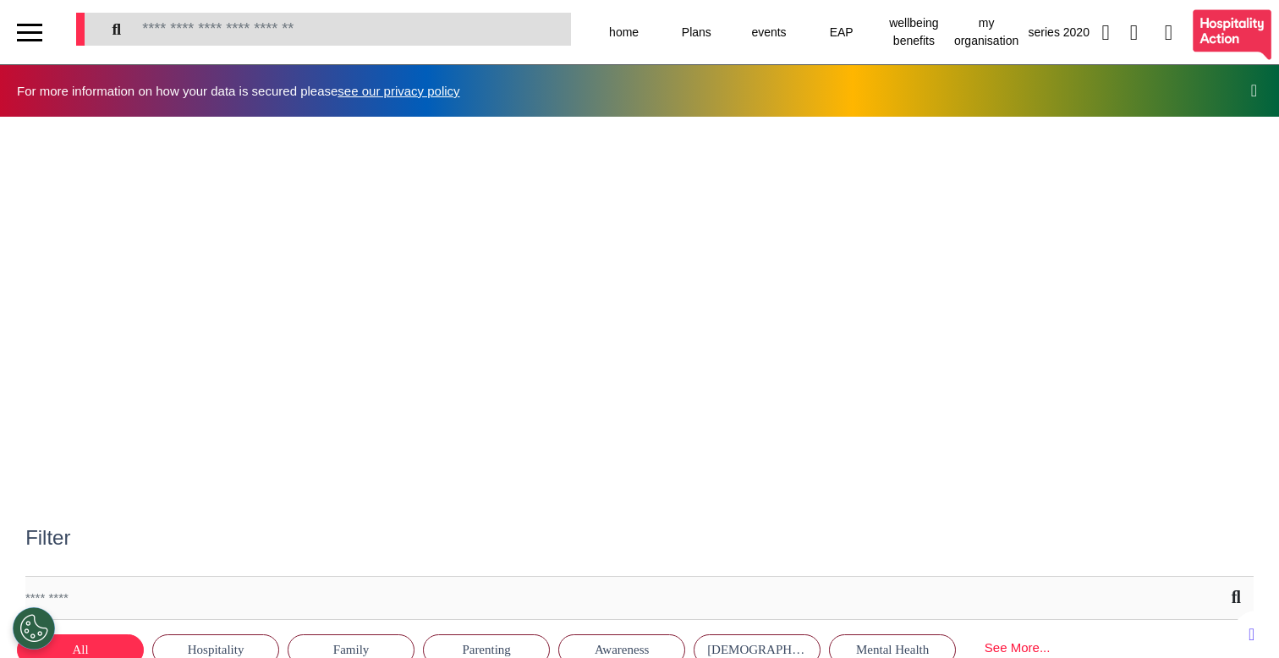
scroll to position [0, 639]
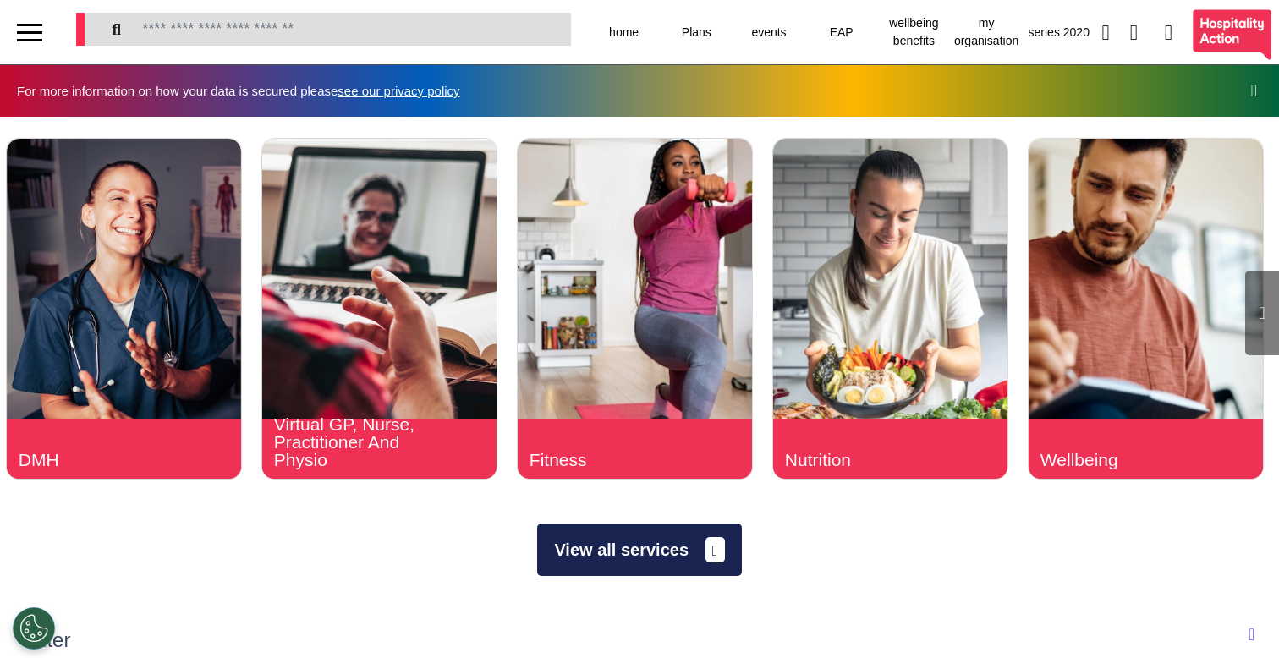
click at [593, 541] on button "View all services" at bounding box center [639, 550] width 204 height 52
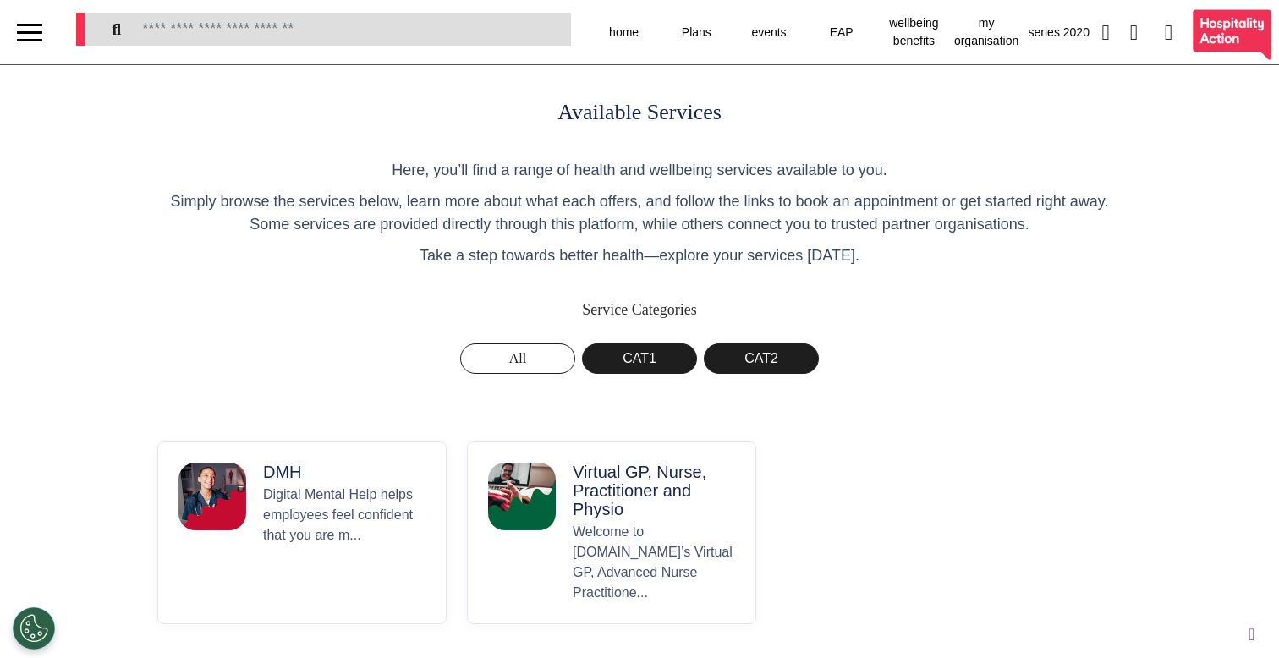
click at [573, 502] on p "Virtual GP, Nurse, Practitioner and Physio" at bounding box center [654, 491] width 162 height 56
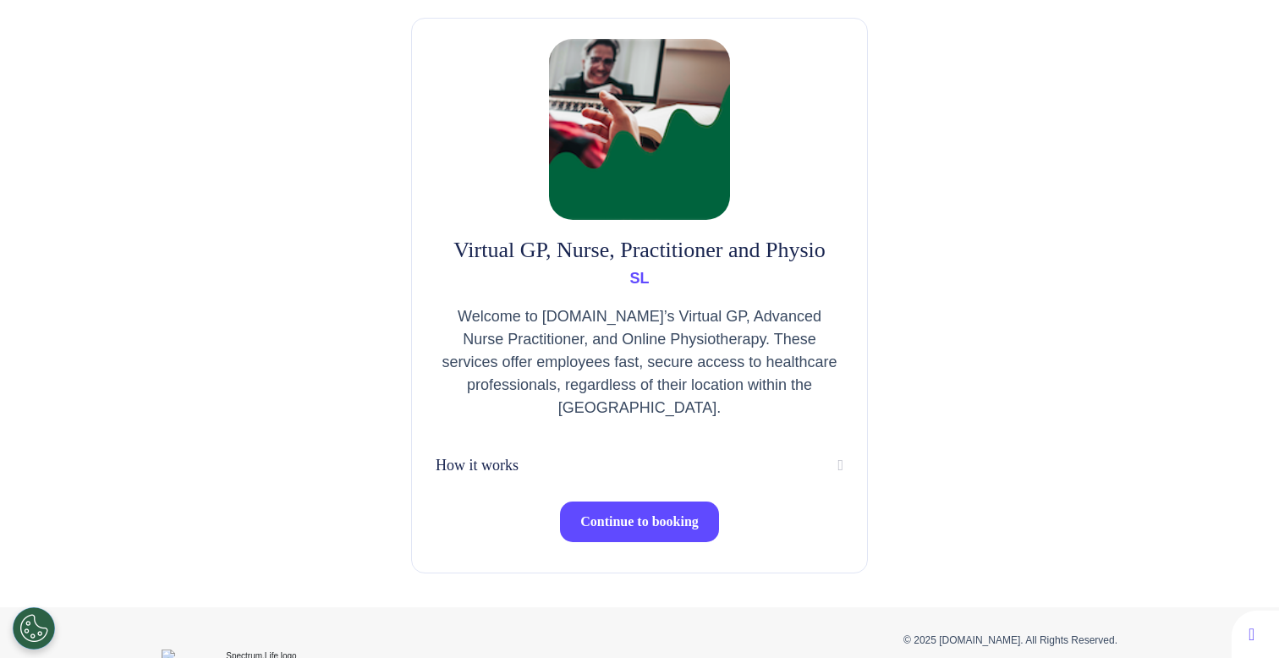
scroll to position [83, 0]
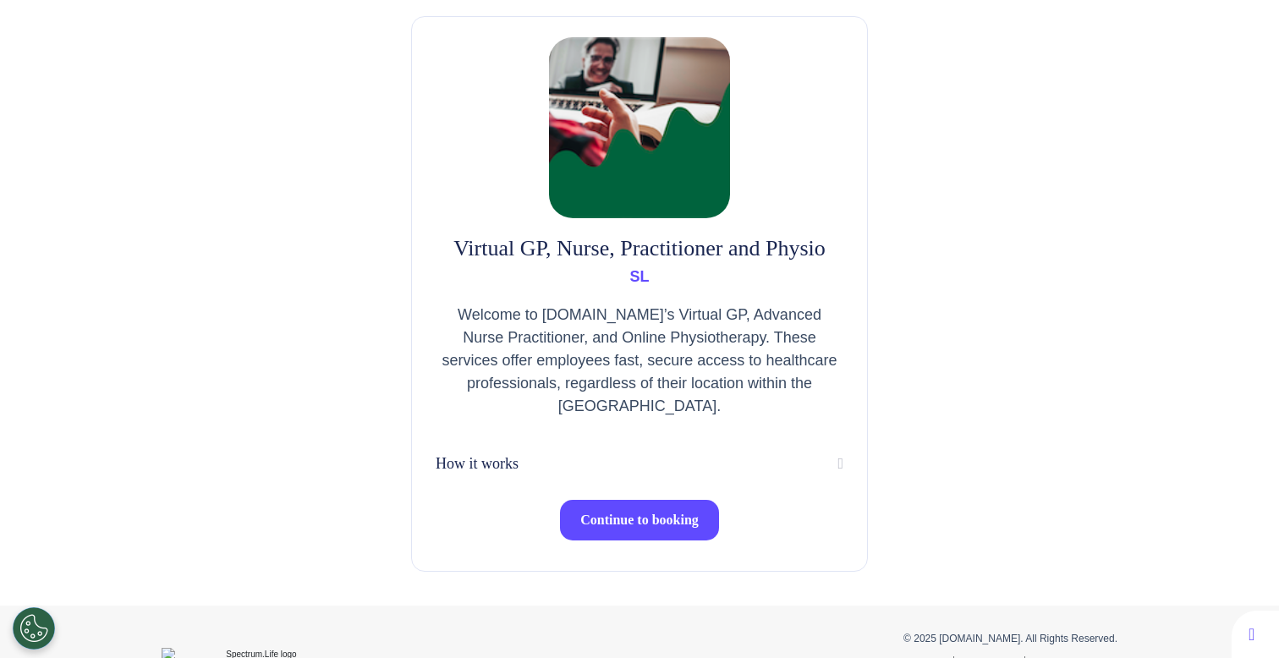
click at [614, 527] on span "Continue to booking" at bounding box center [639, 520] width 118 height 14
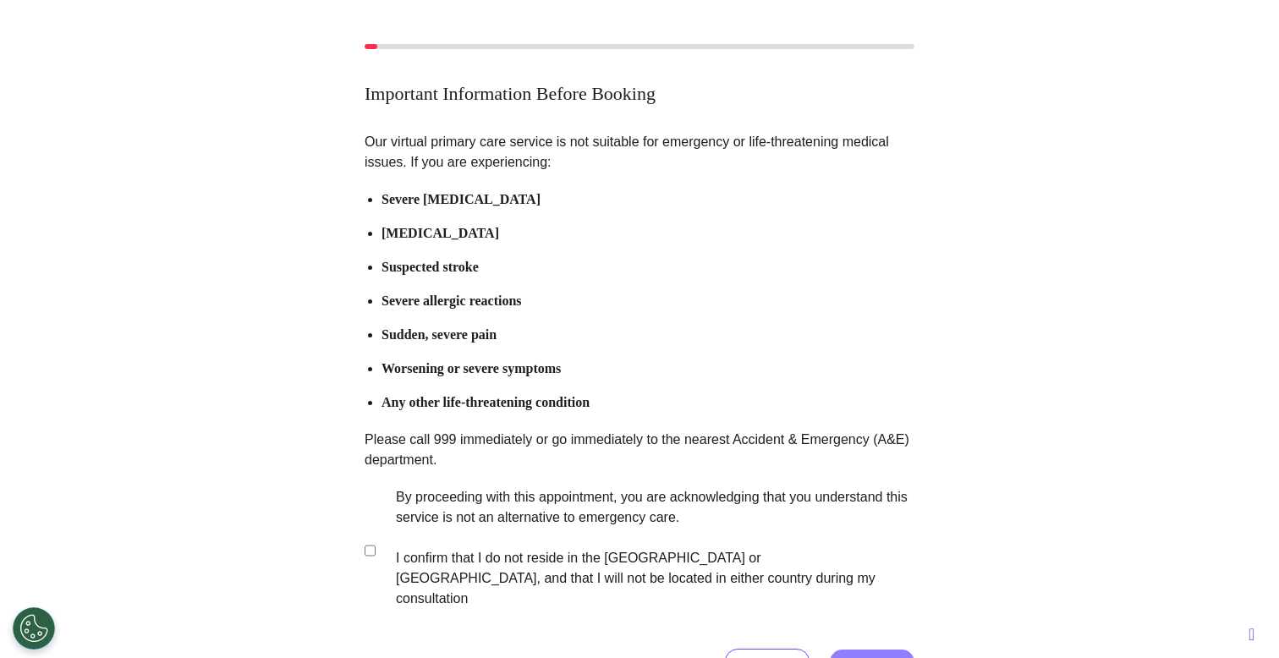
scroll to position [122, 0]
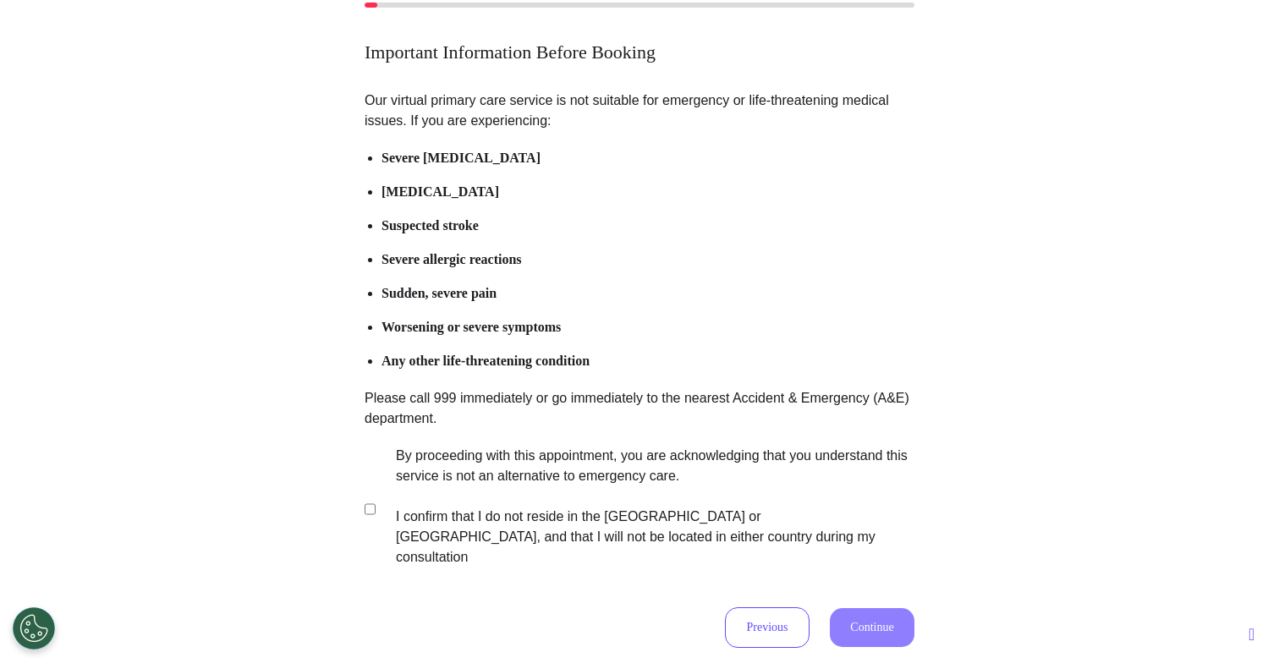
click at [553, 500] on label "By proceeding with this appointment, you are acknowledging that you understand …" at bounding box center [644, 507] width 530 height 122
click at [883, 608] on button "Continue" at bounding box center [872, 627] width 85 height 39
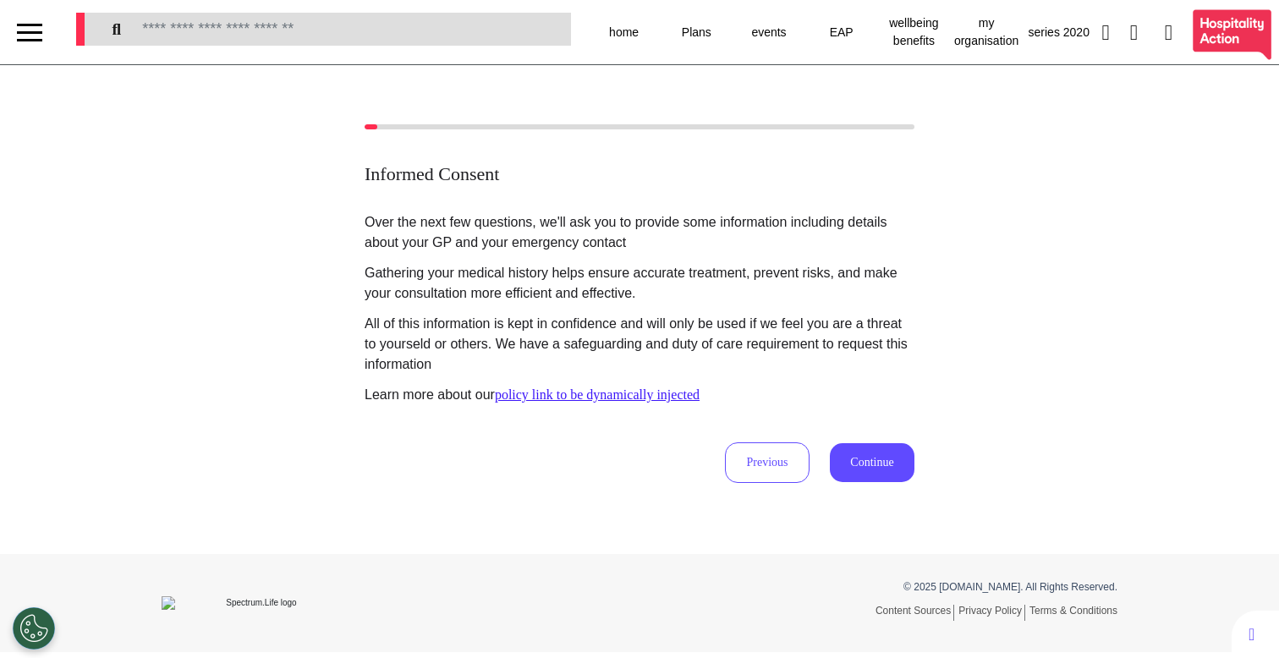
scroll to position [0, 0]
click at [864, 458] on button "Continue" at bounding box center [872, 462] width 85 height 39
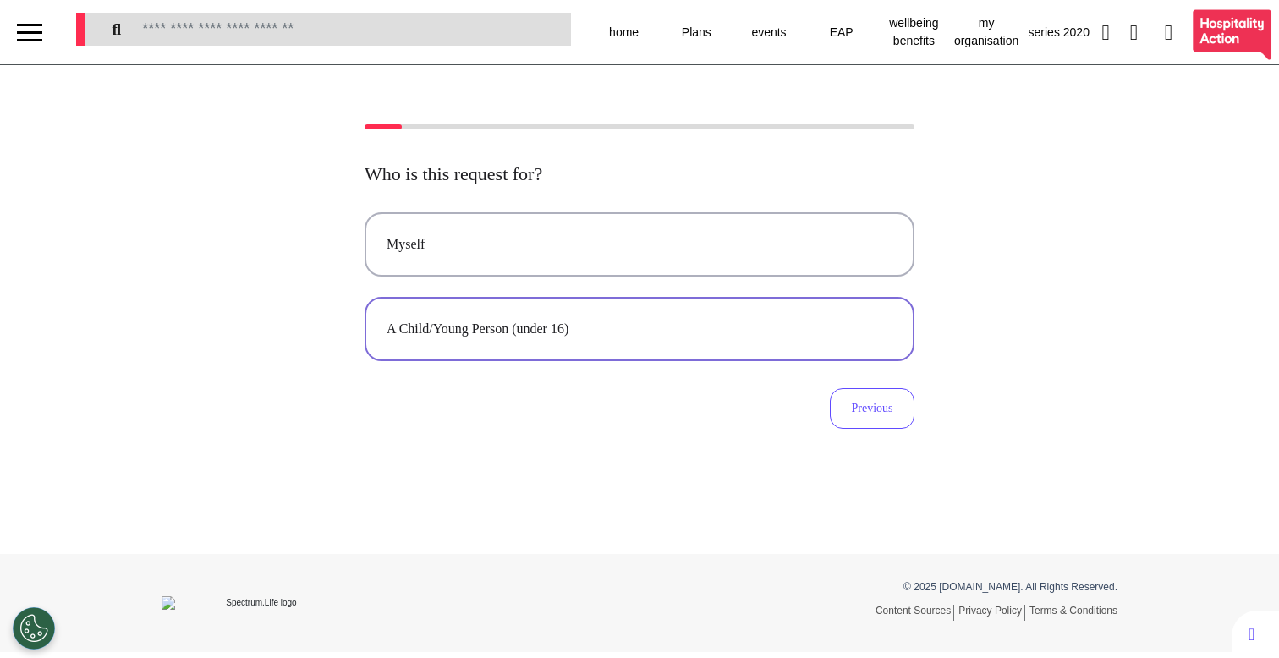
click at [591, 353] on button "A Child/Young Person (under 16)" at bounding box center [640, 329] width 550 height 64
select select "******"
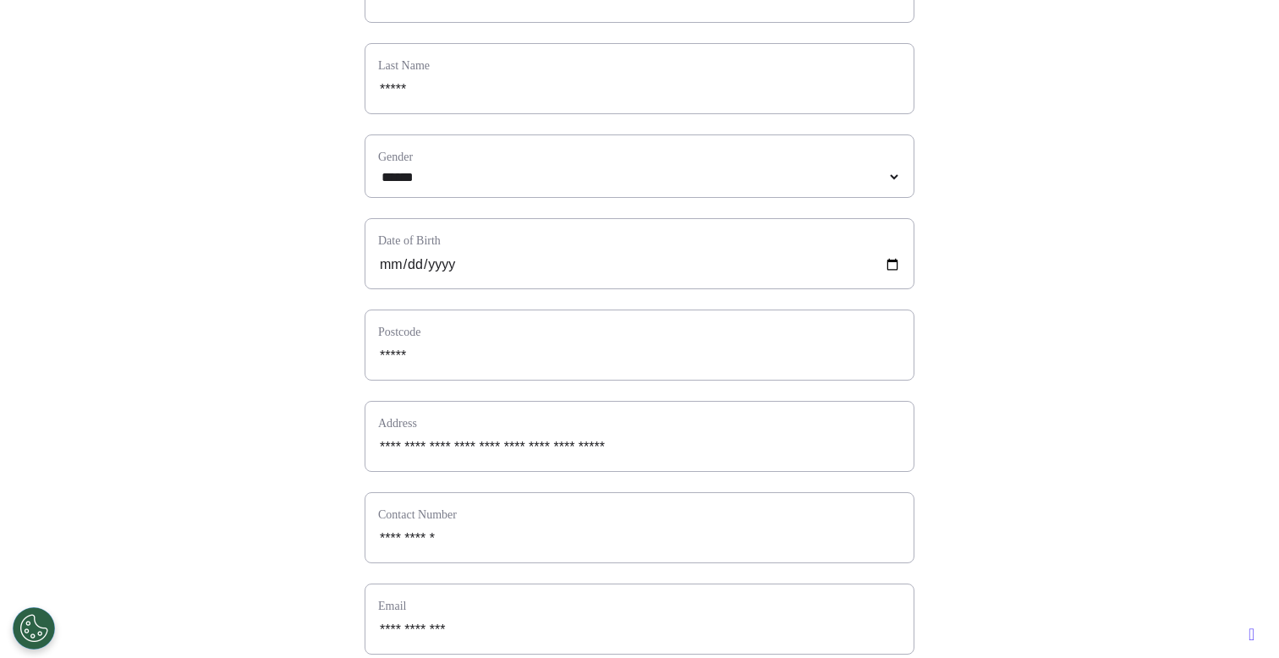
scroll to position [464, 0]
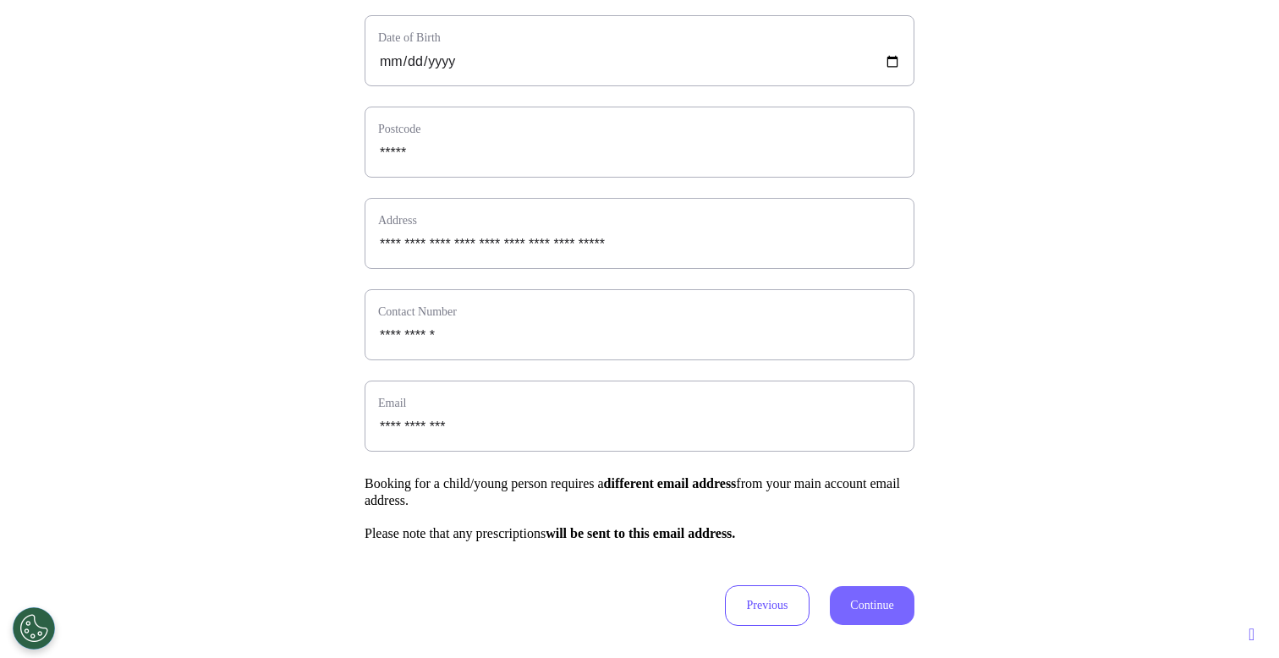
click at [869, 625] on button "Continue" at bounding box center [872, 605] width 85 height 39
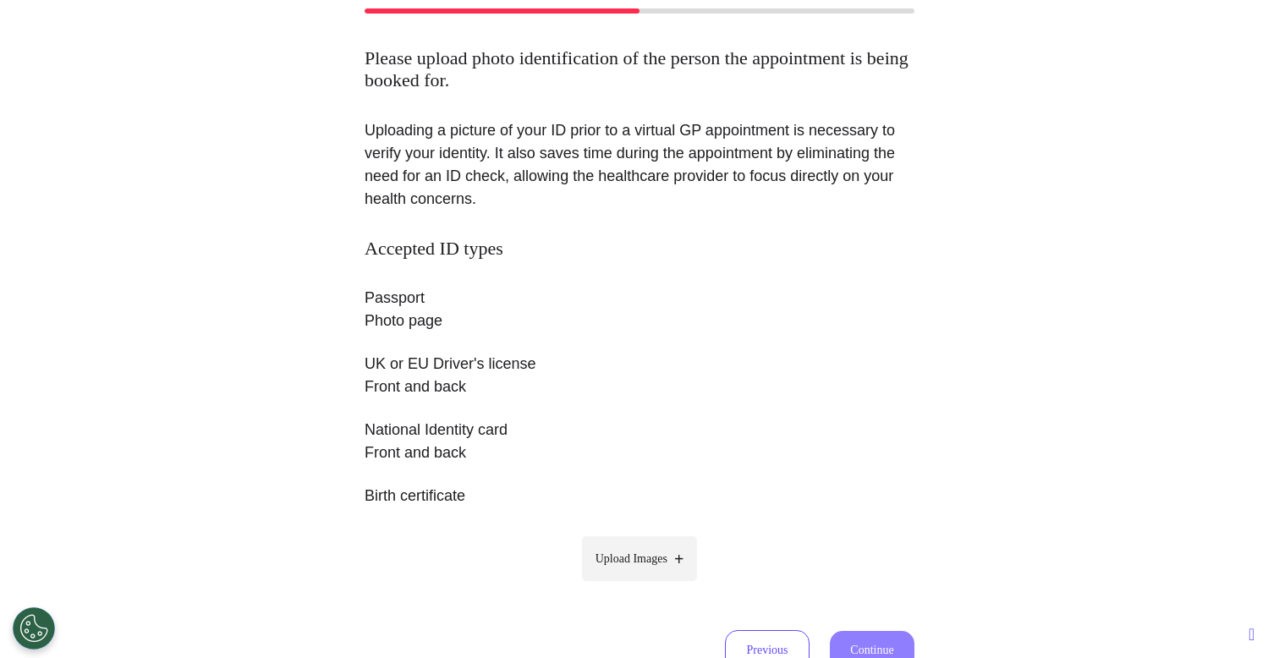
scroll to position [123, 0]
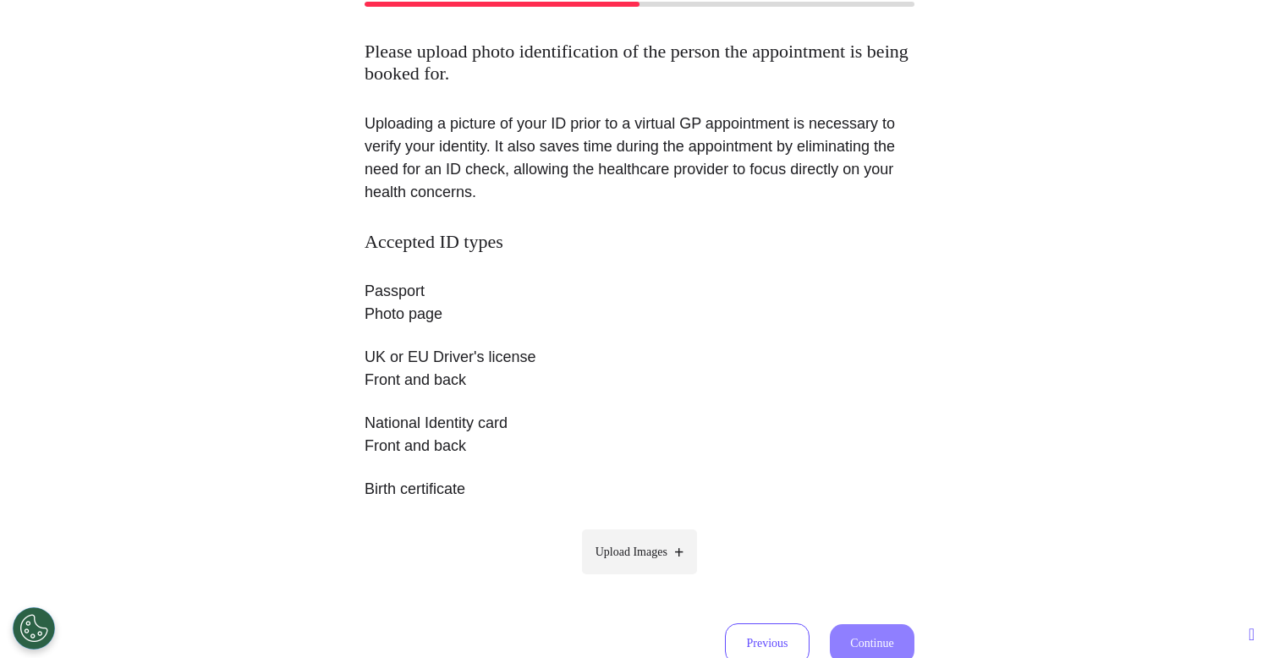
click at [609, 571] on label "Upload Images" at bounding box center [640, 552] width 116 height 45
click at [609, 579] on input "Upload Images" at bounding box center [639, 588] width 161 height 18
type input "**********"
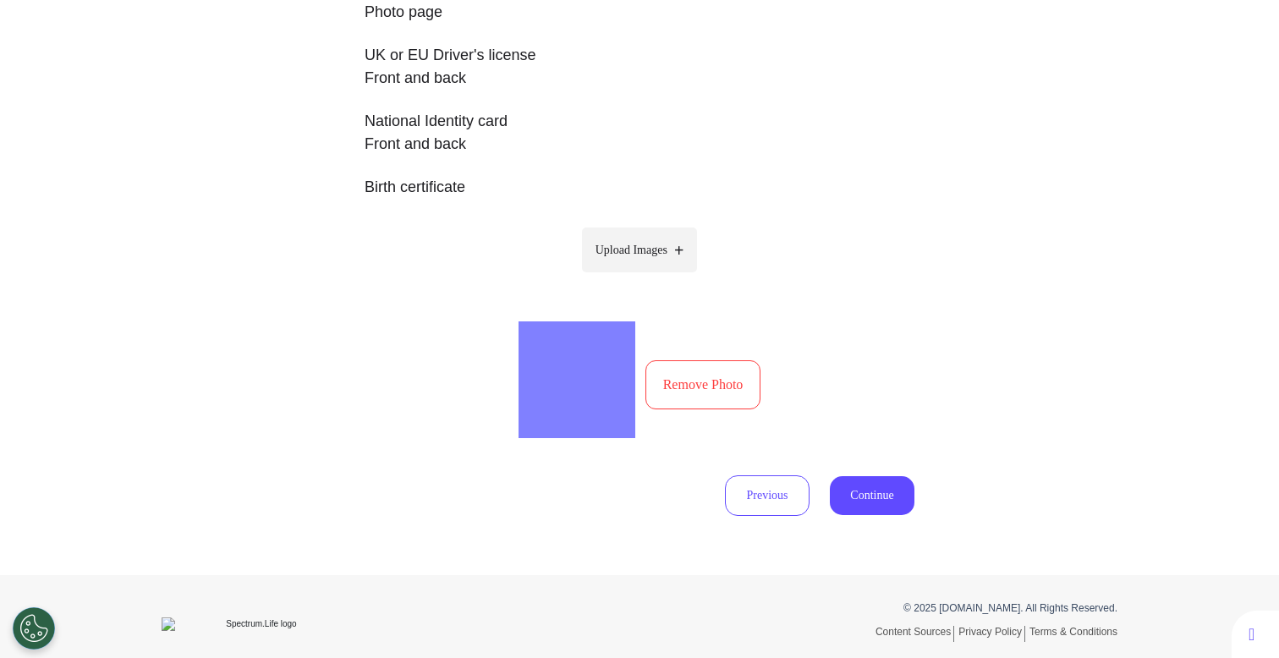
scroll to position [440, 0]
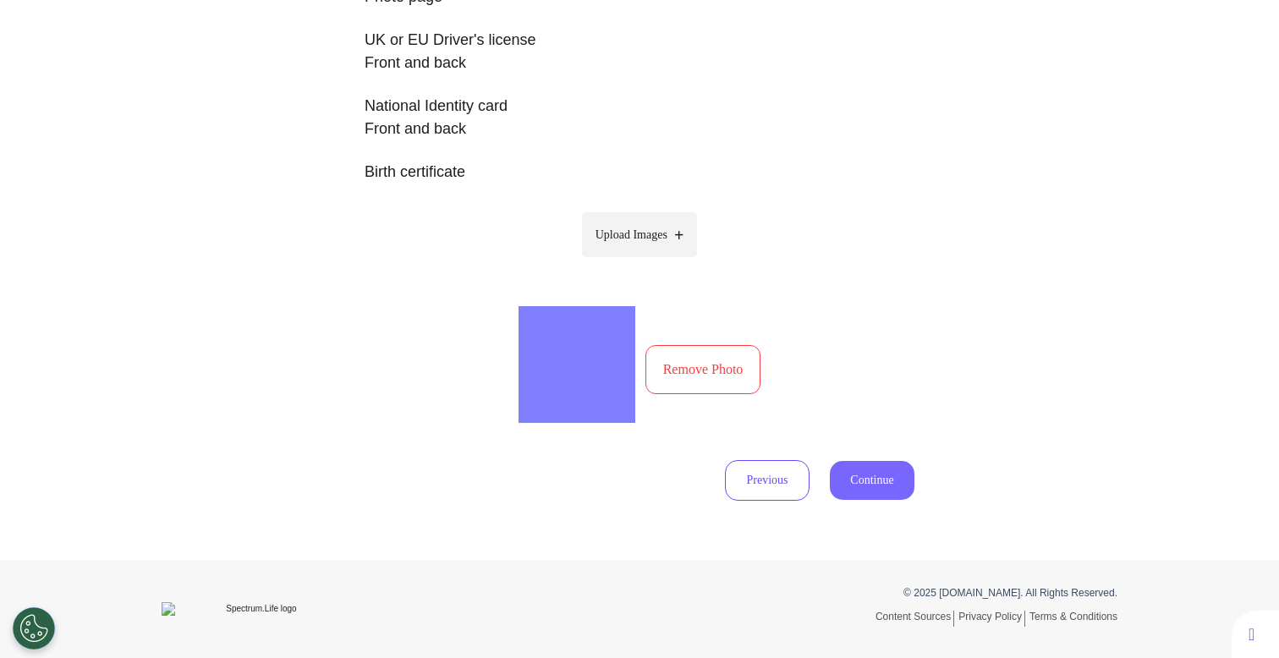
click at [858, 462] on button "Continue" at bounding box center [872, 480] width 85 height 39
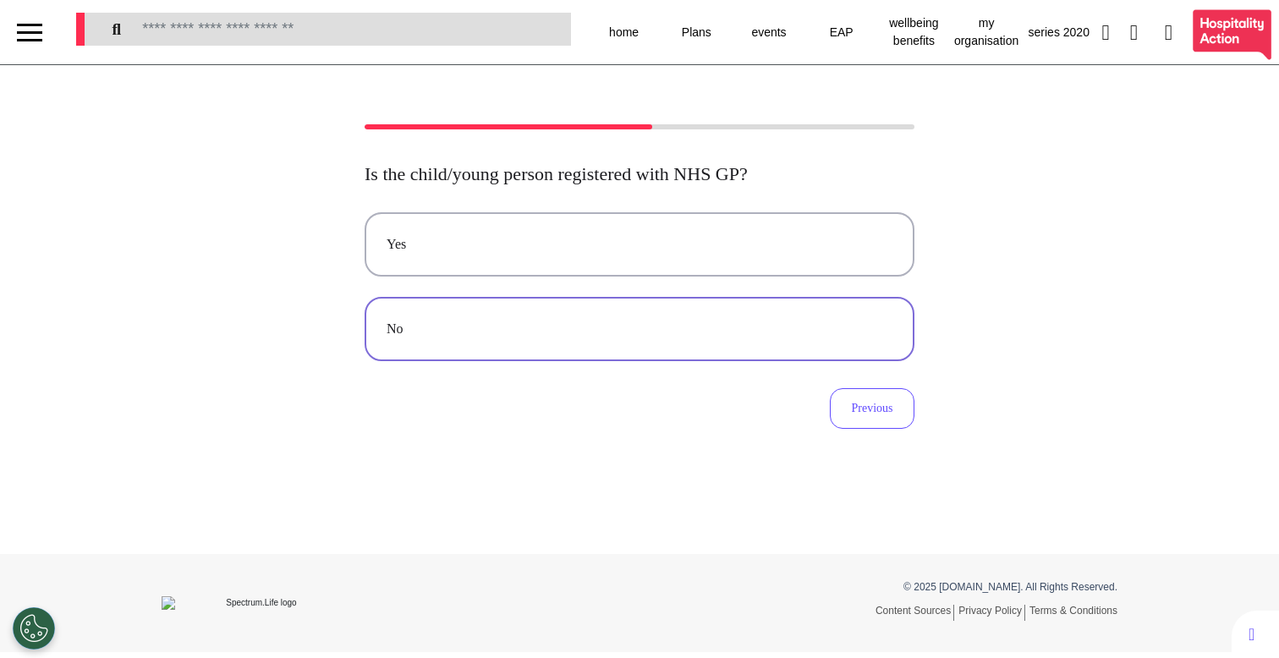
click at [483, 361] on button "No" at bounding box center [640, 329] width 550 height 64
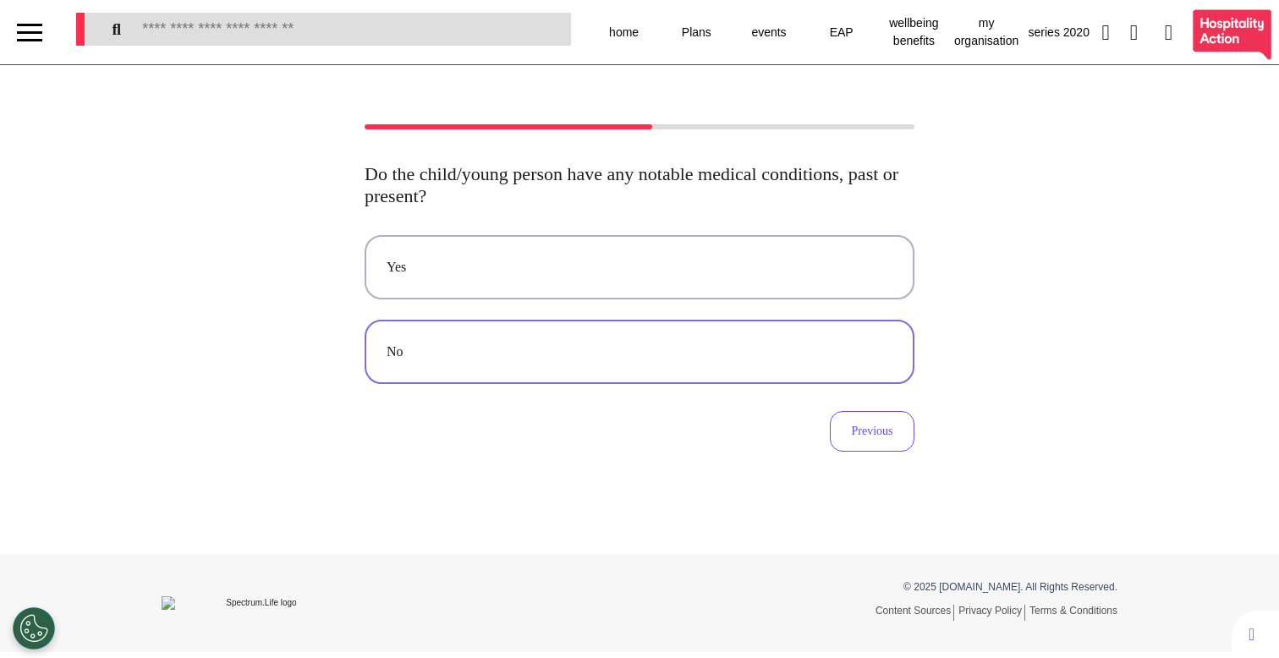
click at [486, 364] on button "No" at bounding box center [640, 352] width 550 height 64
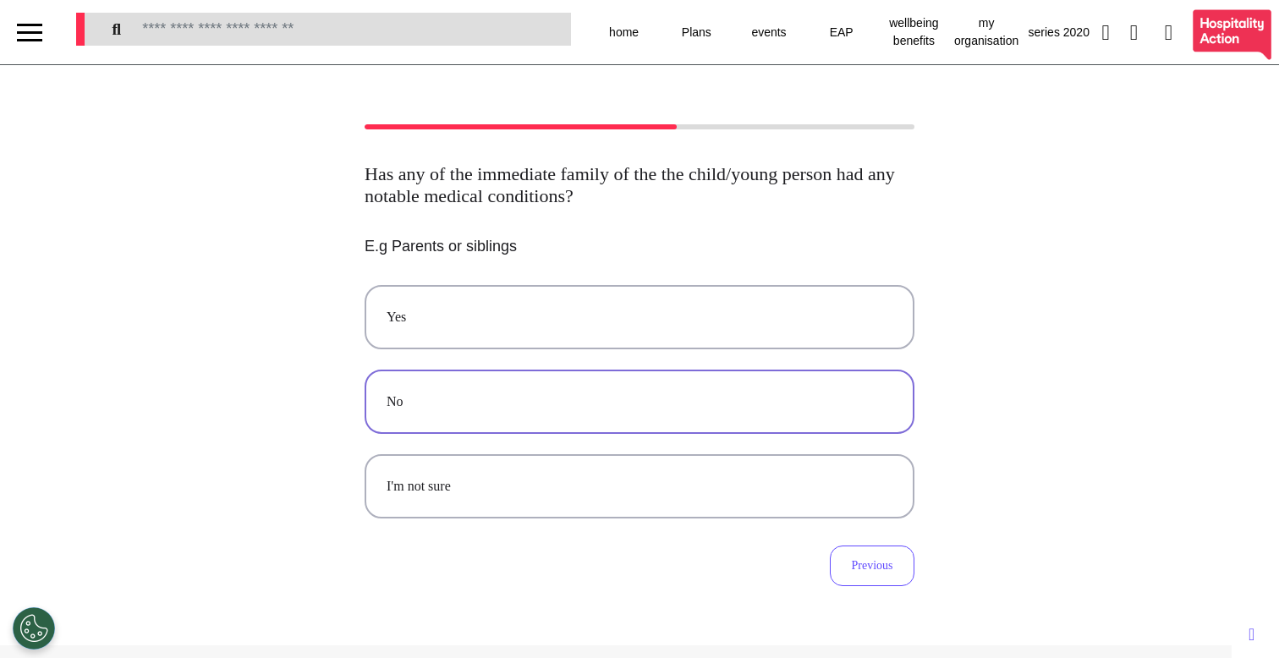
click at [689, 398] on div "No" at bounding box center [640, 402] width 506 height 20
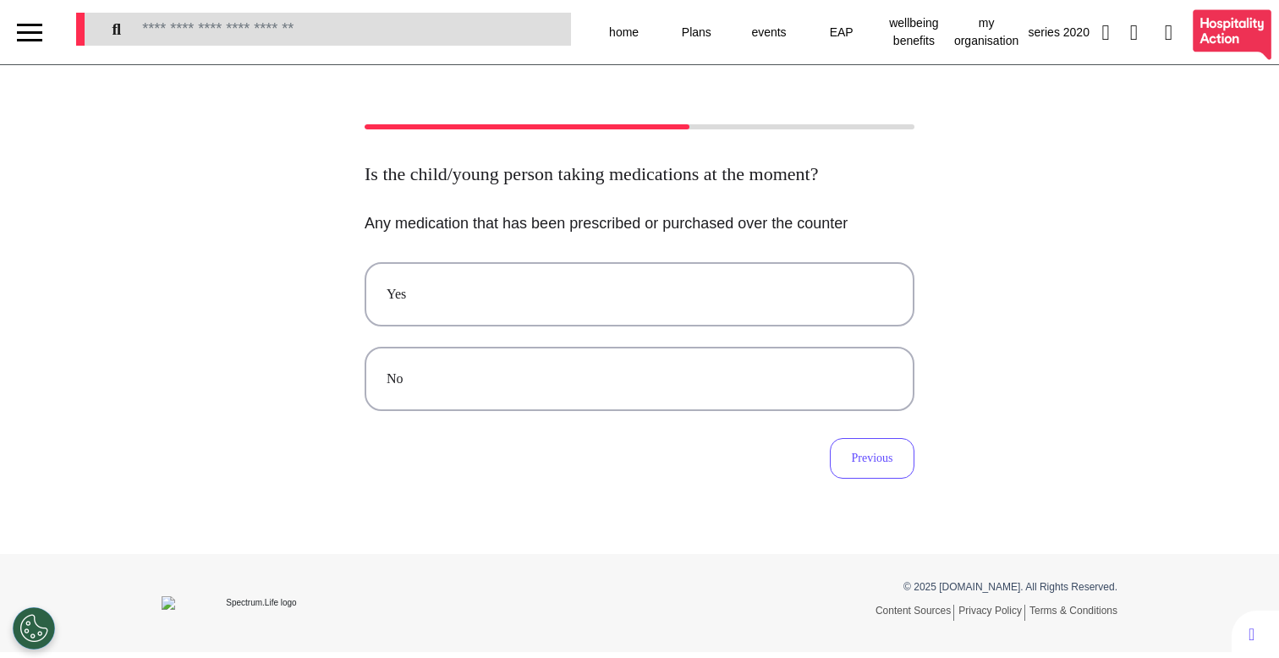
click at [689, 389] on div "No" at bounding box center [640, 379] width 506 height 20
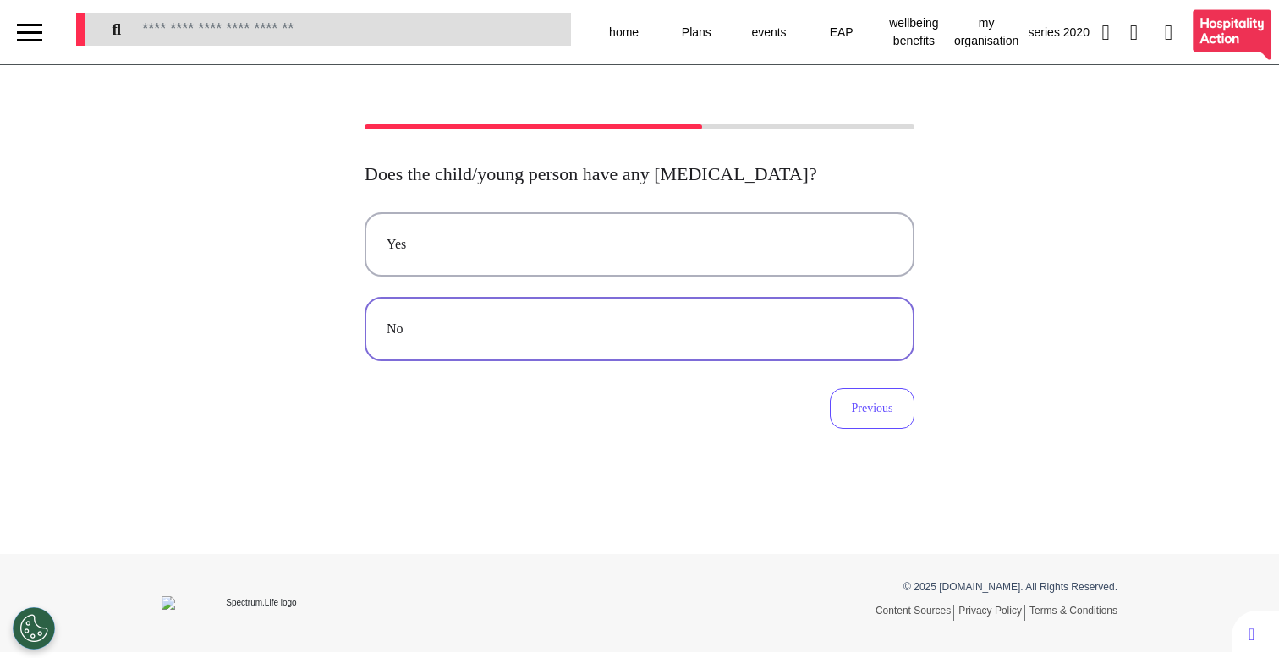
click at [692, 327] on div "No" at bounding box center [640, 329] width 506 height 20
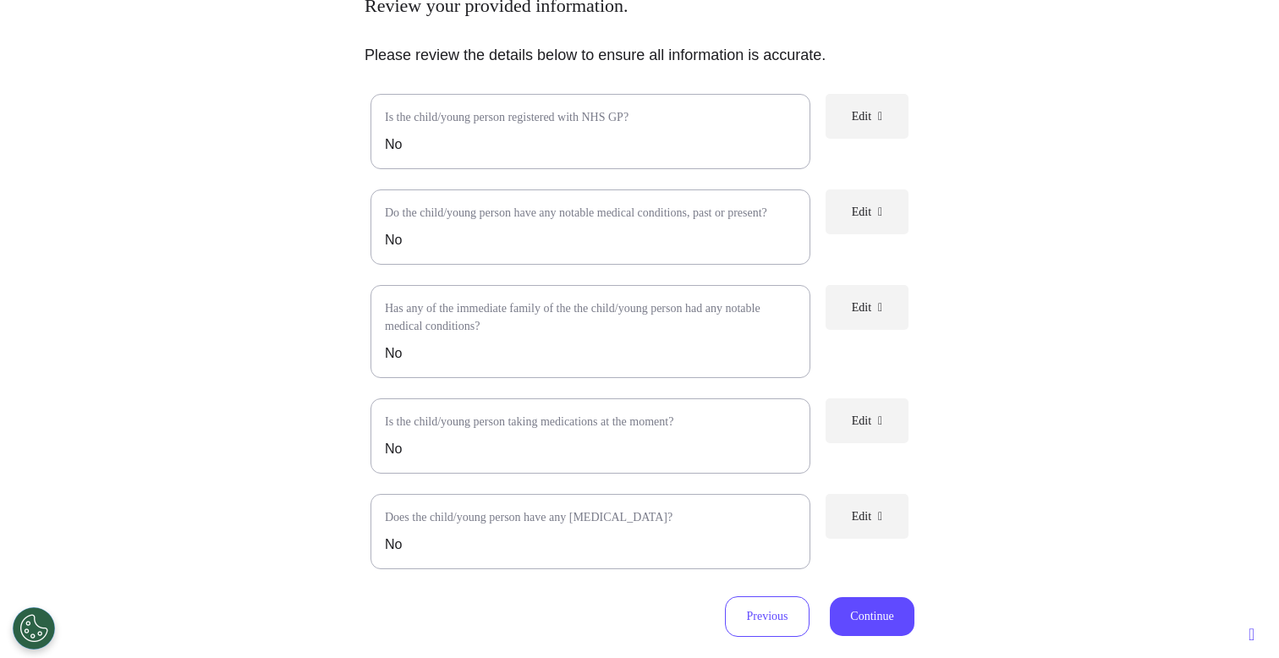
scroll to position [322, 0]
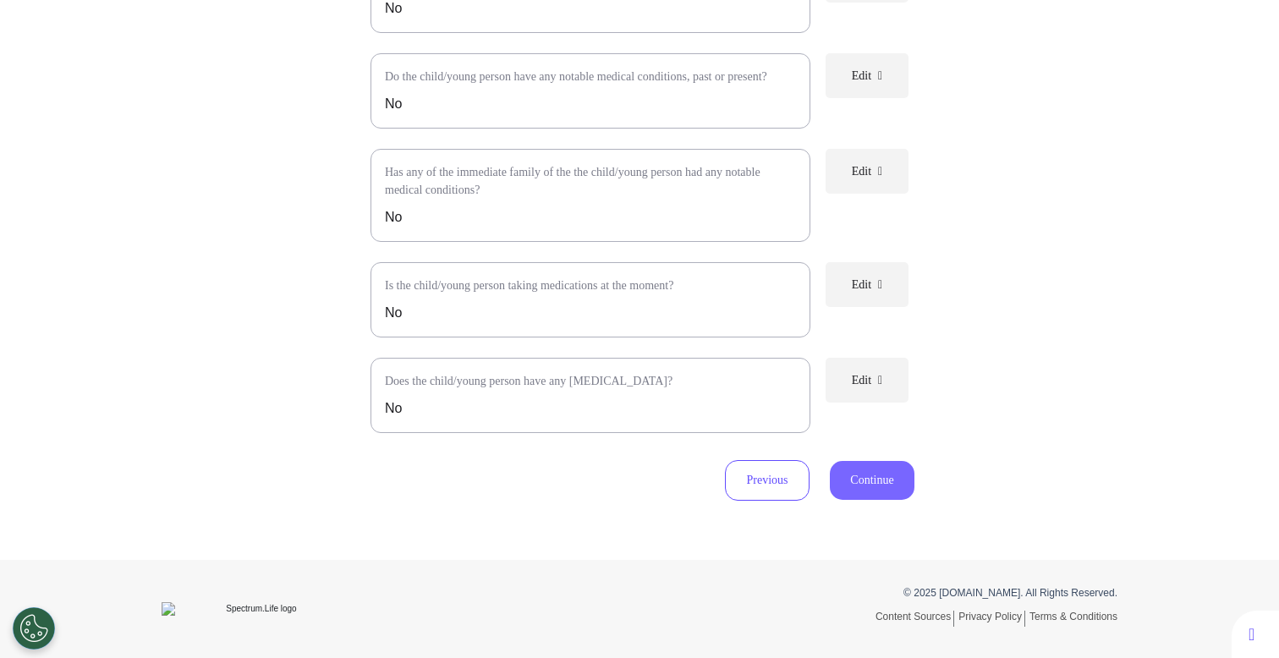
click at [873, 499] on button "Continue" at bounding box center [872, 480] width 85 height 39
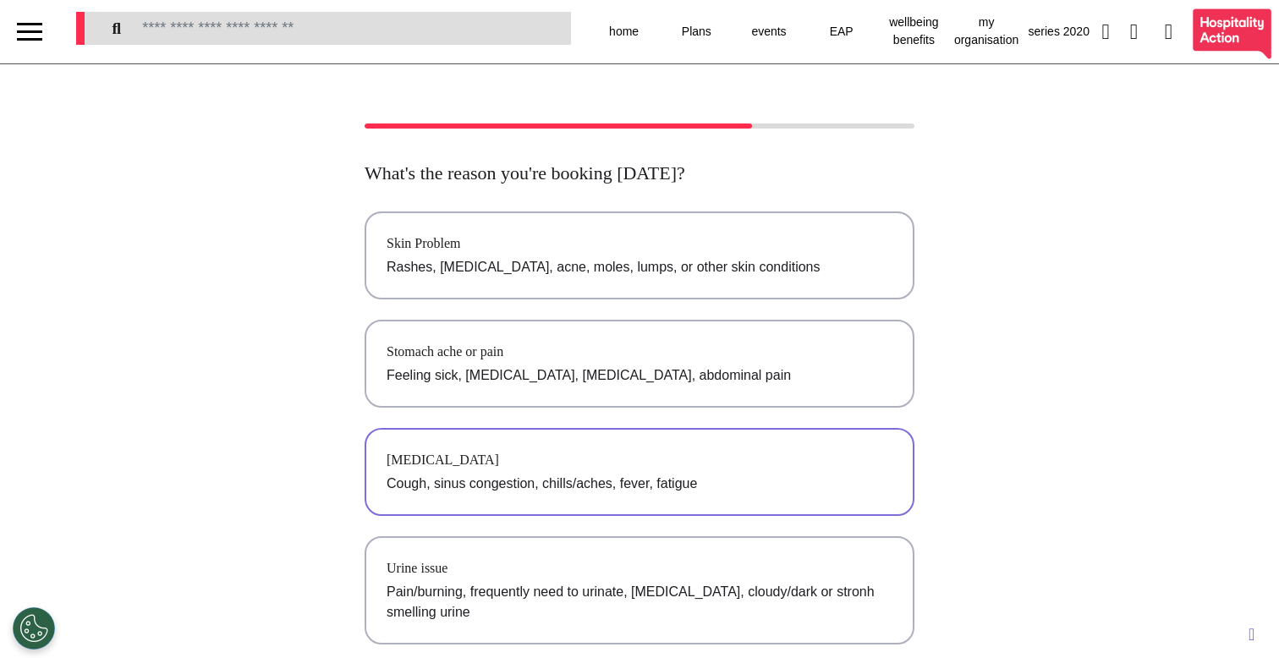
scroll to position [0, 0]
click at [554, 396] on button "Stomach ache or pain Feeling sick, [MEDICAL_DATA], [MEDICAL_DATA], abdominal pa…" at bounding box center [640, 365] width 550 height 88
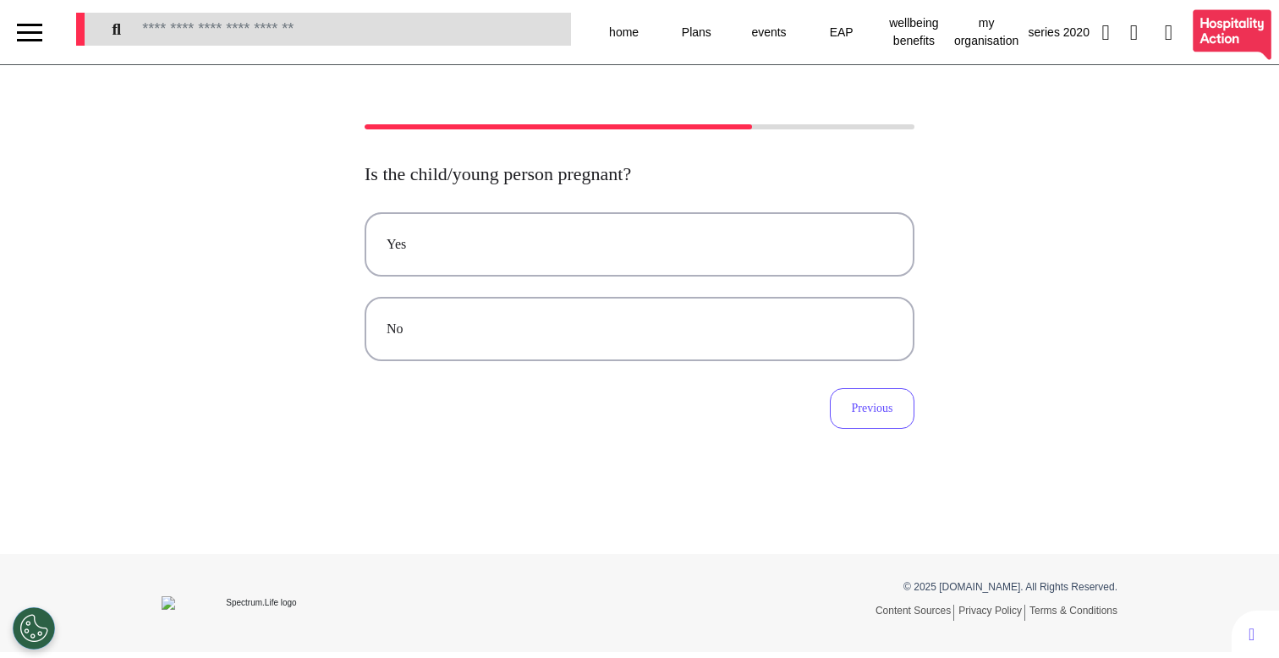
click at [679, 366] on div "Yes No Previous" at bounding box center [640, 320] width 550 height 217
click at [674, 349] on button "No" at bounding box center [640, 329] width 550 height 64
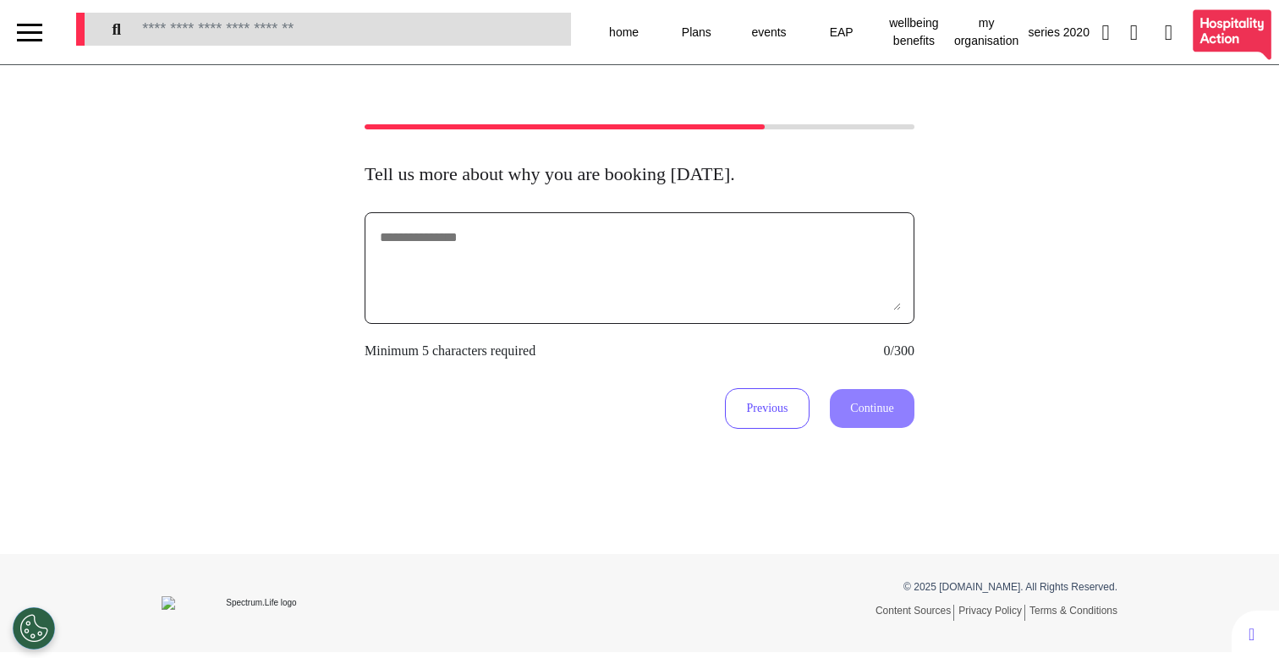
click at [722, 276] on textarea at bounding box center [639, 268] width 523 height 85
type textarea "********"
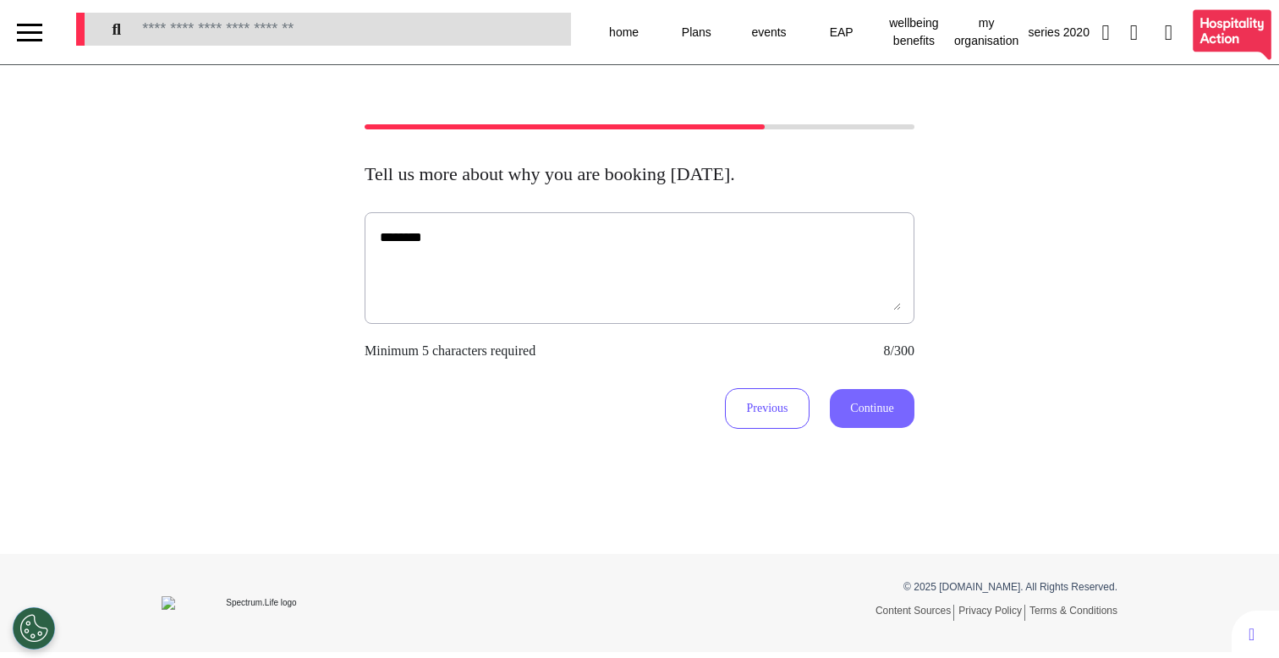
click at [868, 414] on button "Continue" at bounding box center [872, 408] width 85 height 39
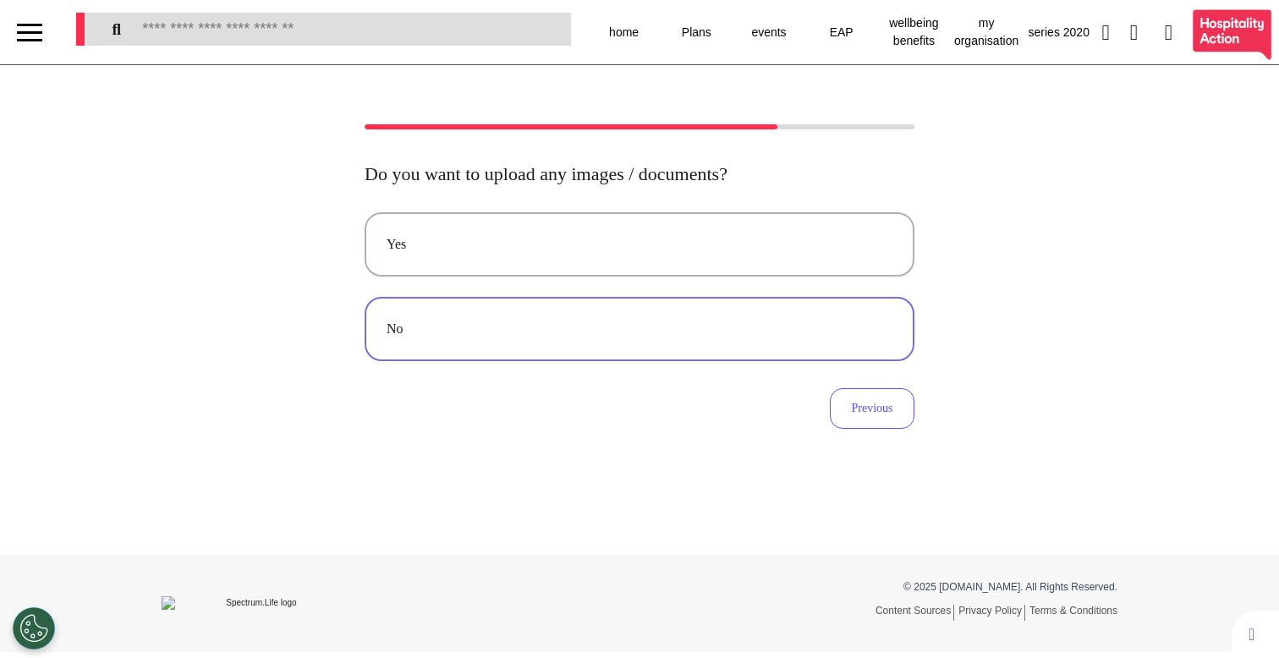
click at [729, 316] on button "No" at bounding box center [640, 329] width 550 height 64
click at [537, 236] on div "Video" at bounding box center [640, 244] width 506 height 20
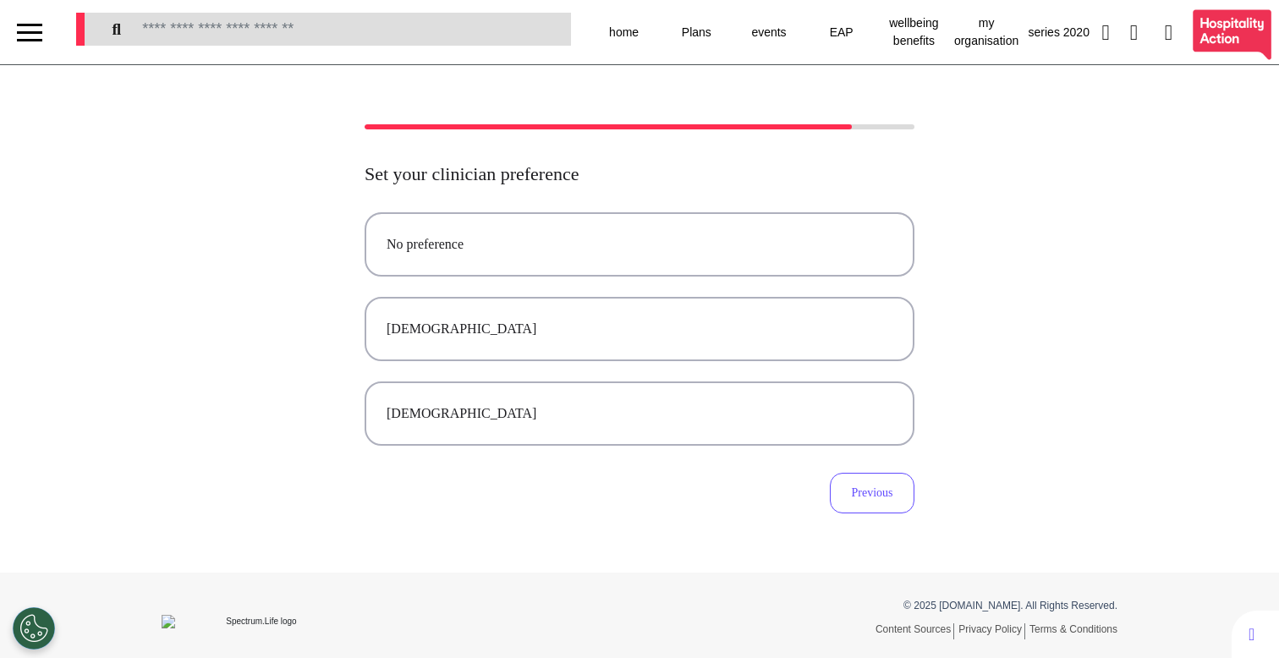
click at [537, 236] on div "No preference" at bounding box center [640, 244] width 506 height 20
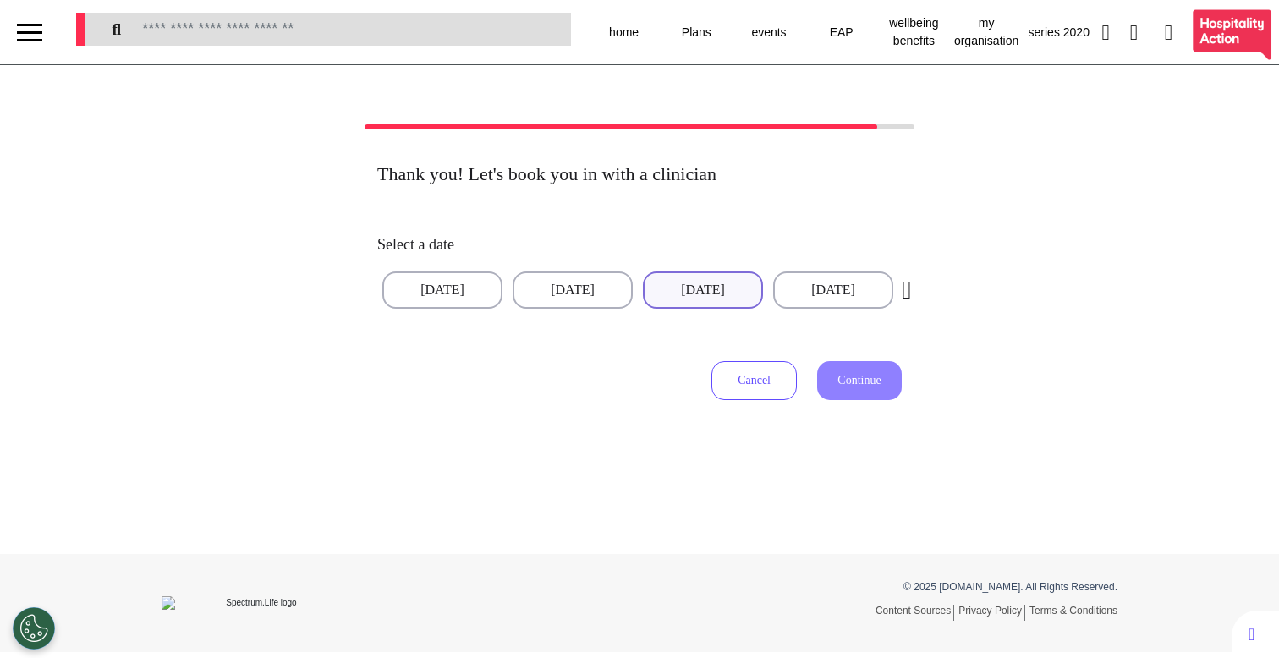
click at [700, 298] on button "[DATE]" at bounding box center [703, 290] width 120 height 37
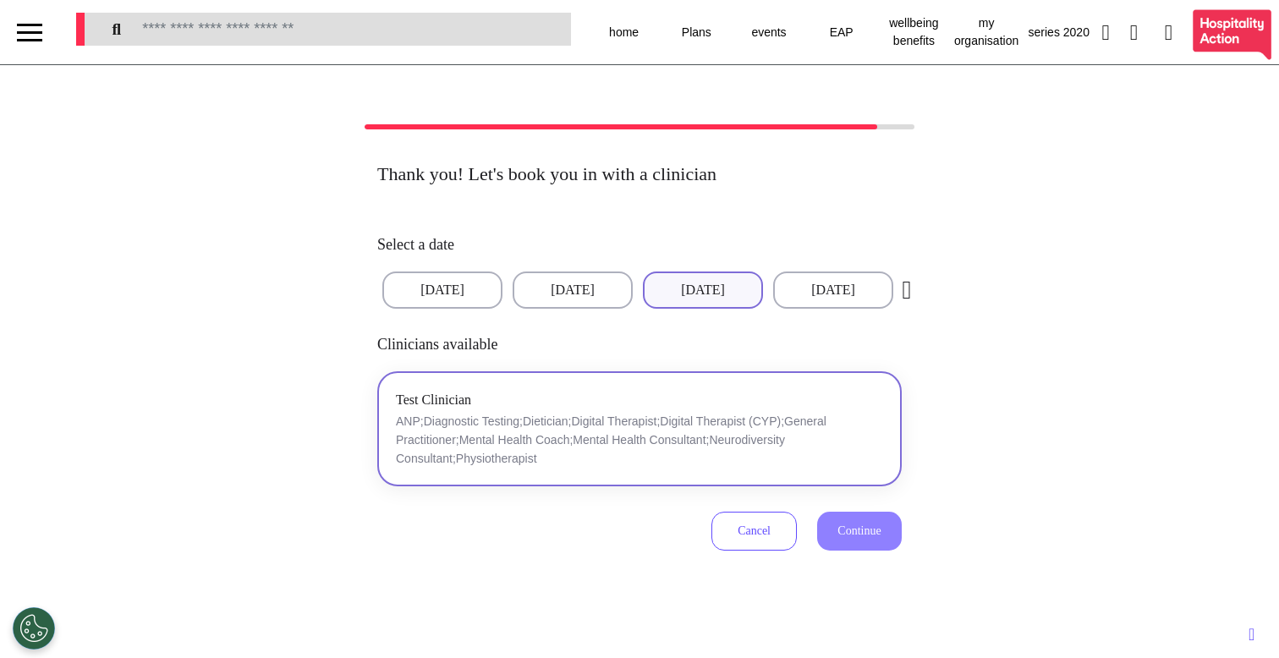
click at [807, 426] on p "ANP;Diagnostic Testing;Dietician;Digital Therapist;Digital Therapist (CYP);Gene…" at bounding box center [639, 440] width 487 height 56
click at [855, 533] on span "Continue" at bounding box center [858, 530] width 43 height 13
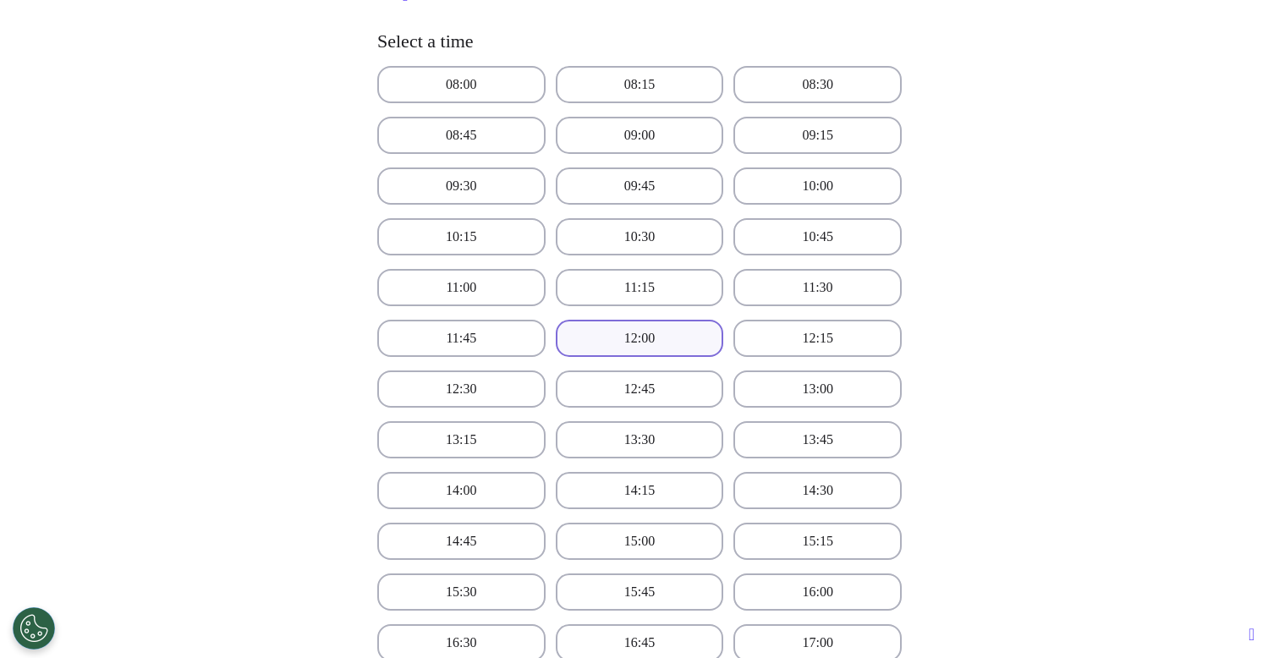
click at [634, 345] on button "12:00" at bounding box center [640, 338] width 168 height 37
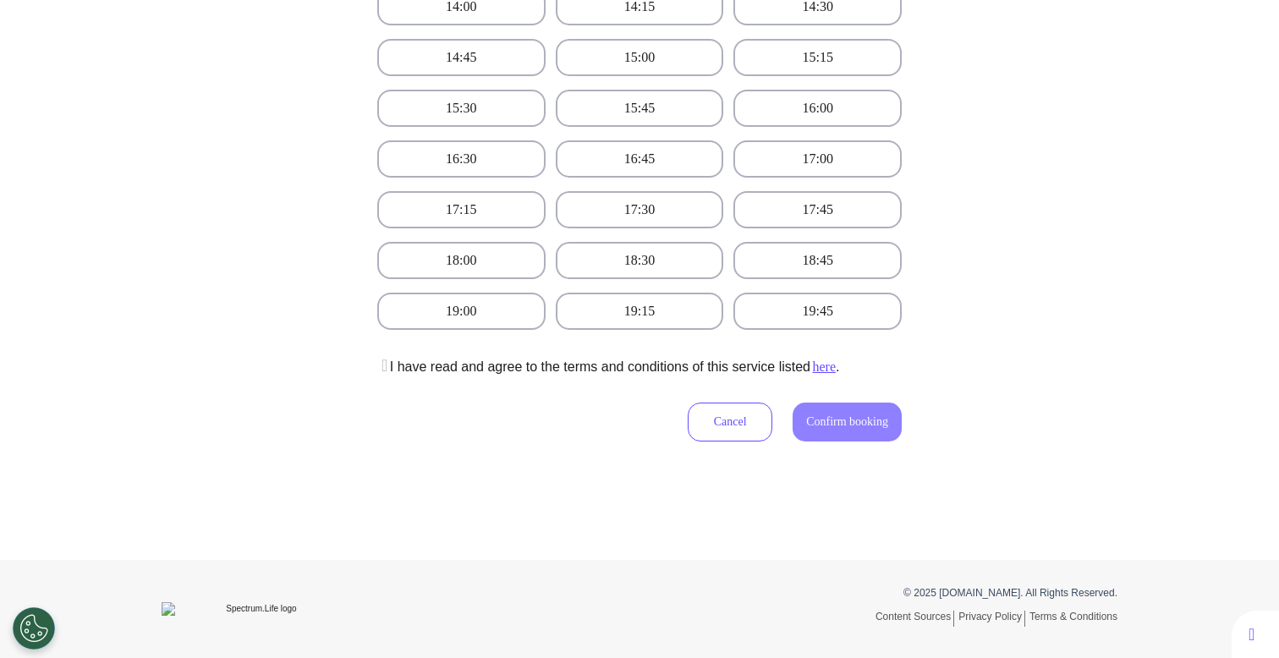
click at [649, 376] on p "I have read and agree to the terms and conditions of this service listed here ." at bounding box center [608, 367] width 462 height 20
click at [377, 365] on icon at bounding box center [382, 365] width 10 height 17
click at [876, 425] on span "Confirm booking" at bounding box center [847, 421] width 82 height 13
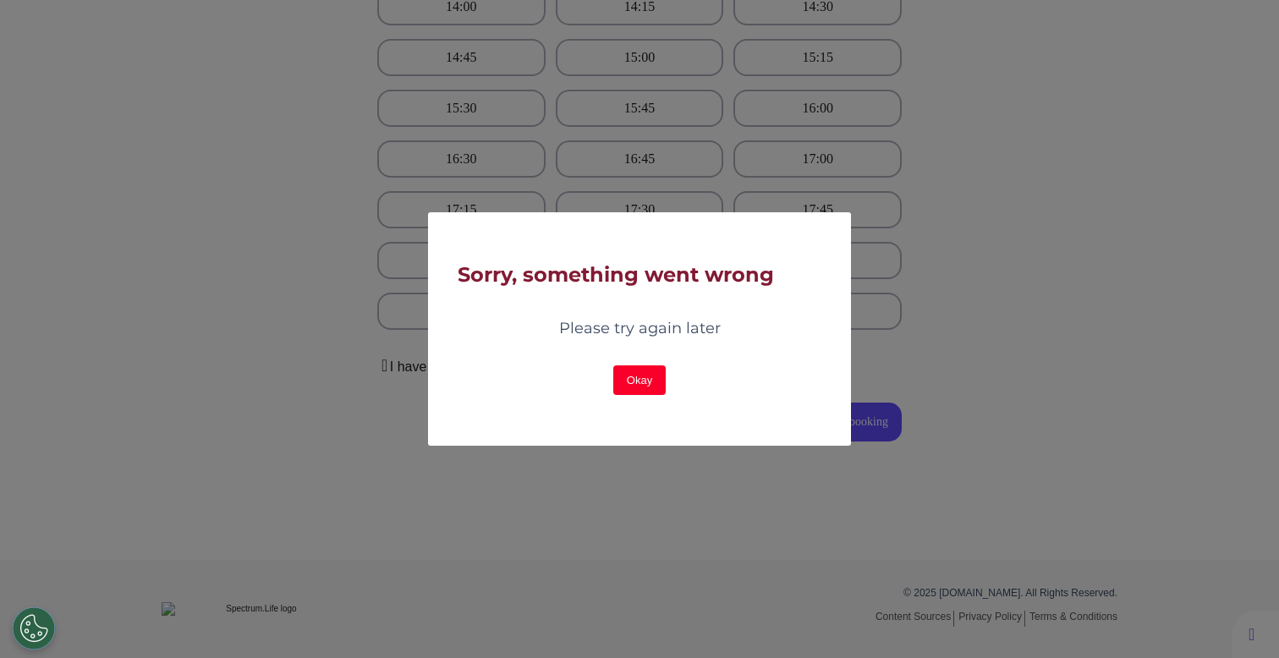
click at [632, 376] on button "Okay" at bounding box center [639, 380] width 52 height 30
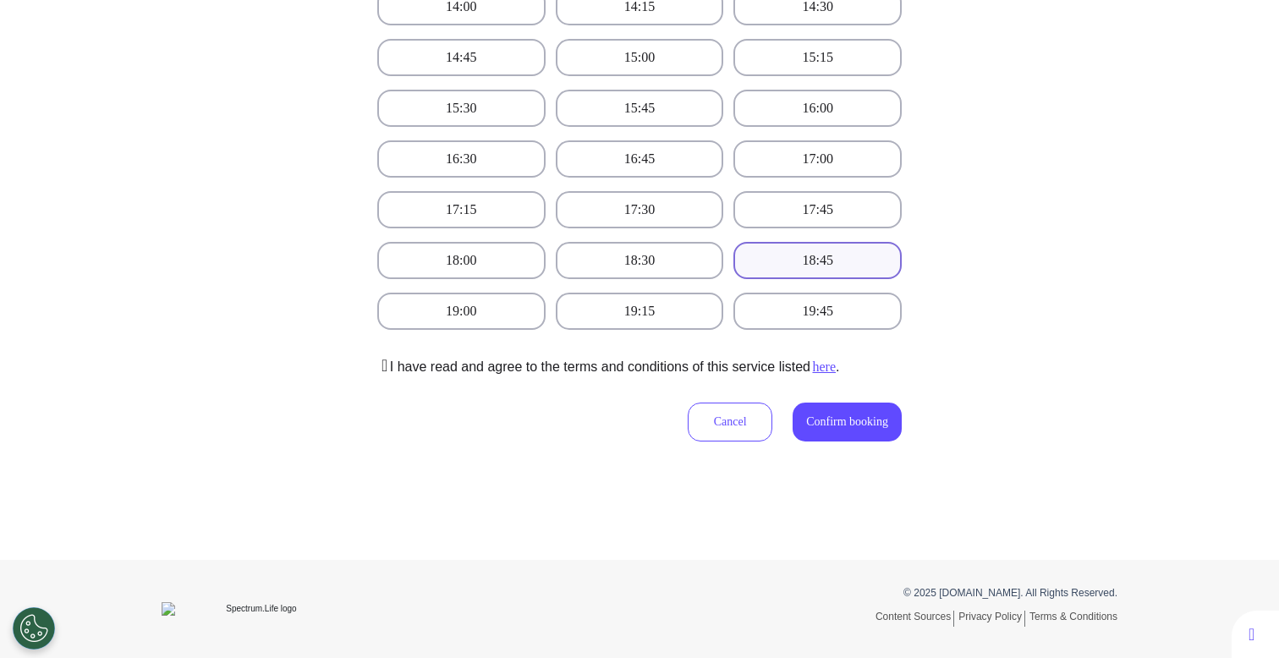
click at [816, 248] on button "18:45" at bounding box center [817, 260] width 168 height 37
click at [806, 420] on span "Confirm booking" at bounding box center [847, 421] width 82 height 13
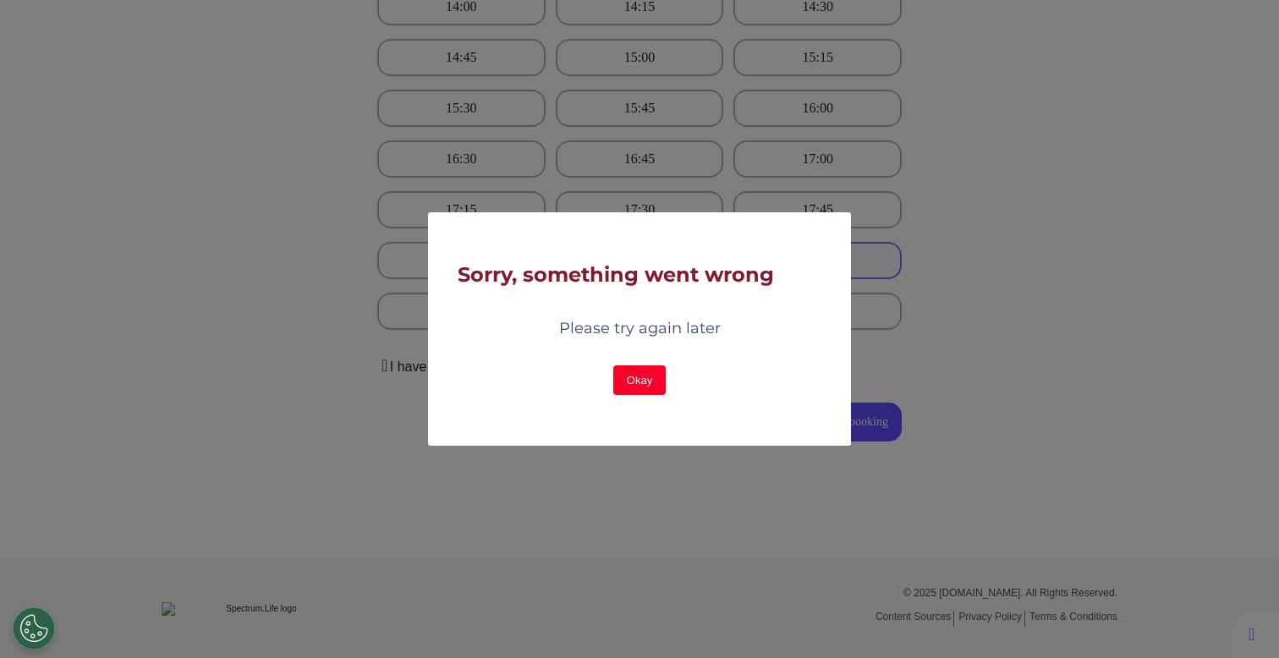
click at [636, 378] on button "Okay" at bounding box center [639, 380] width 52 height 30
